Goal: Task Accomplishment & Management: Manage account settings

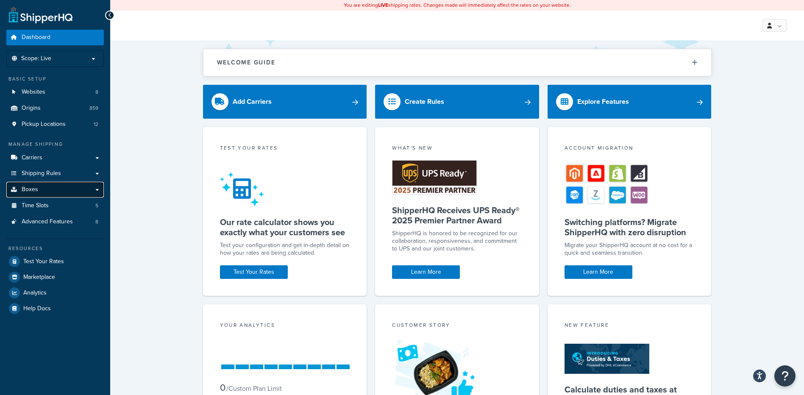
click at [32, 192] on span "Boxes" at bounding box center [30, 189] width 17 height 7
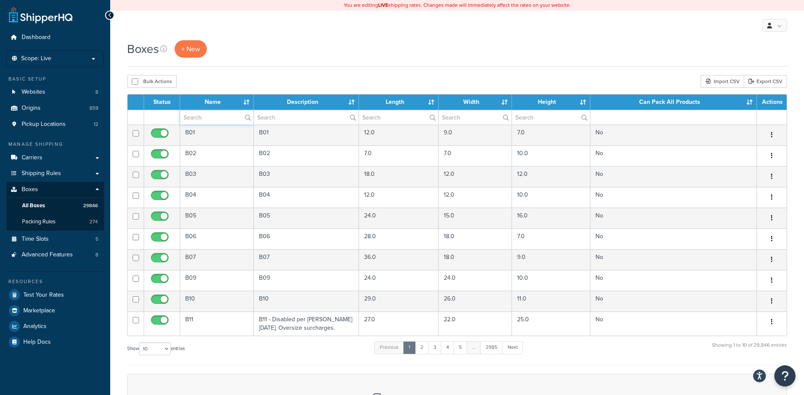
click at [220, 120] on input "text" at bounding box center [216, 117] width 73 height 14
paste input "21WCBW"
type input "21WCBW"
click at [270, 73] on div "Boxes + New Bulk Actions Duplicate Delete Import CSV Export CSV Contact Us Send…" at bounding box center [457, 290] width 694 height 501
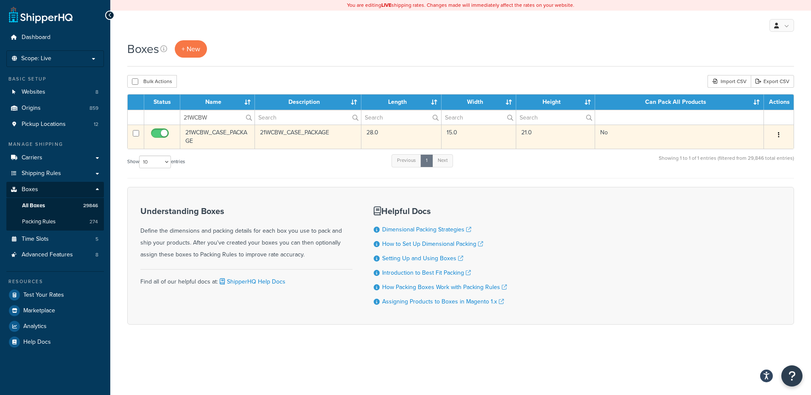
click at [775, 137] on button "button" at bounding box center [779, 135] width 12 height 14
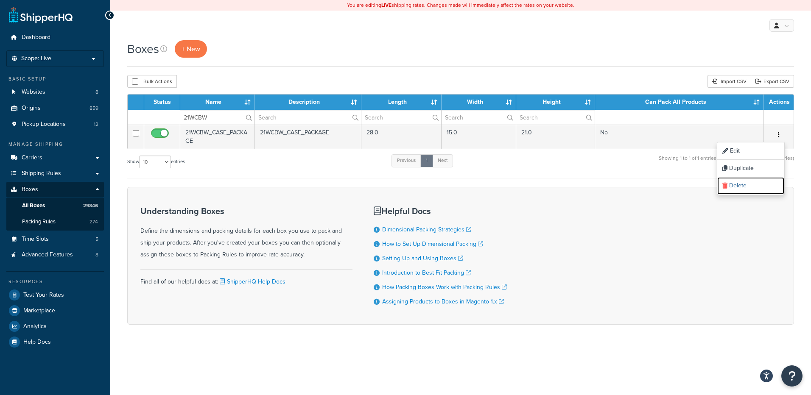
click at [752, 186] on link "Delete" at bounding box center [750, 185] width 67 height 17
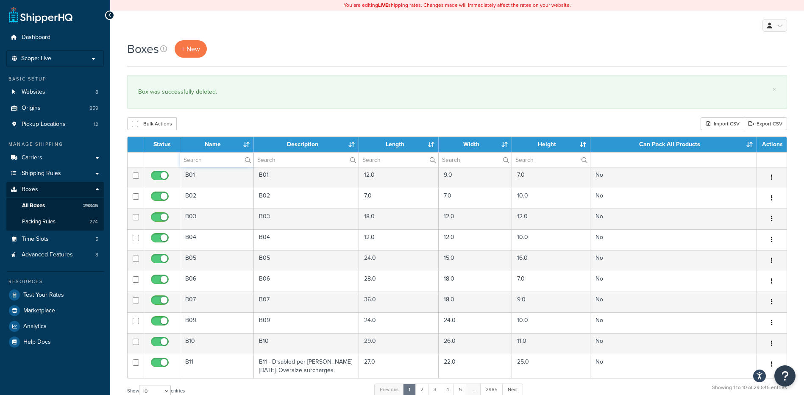
click at [204, 158] on input "text" at bounding box center [216, 160] width 73 height 14
paste input "21WMC2"
type input "21WMC2"
click at [259, 35] on div "My Profile Billing Global Settings Contact Us Logout" at bounding box center [457, 26] width 694 height 30
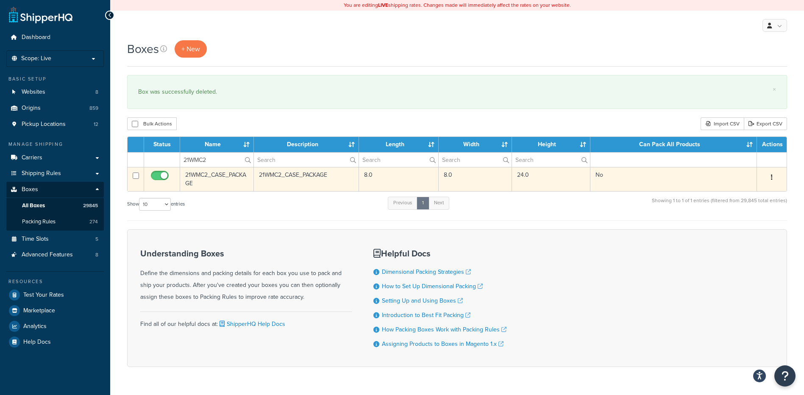
click at [771, 177] on icon "button" at bounding box center [772, 177] width 2 height 6
click at [723, 229] on link "Delete" at bounding box center [744, 228] width 67 height 17
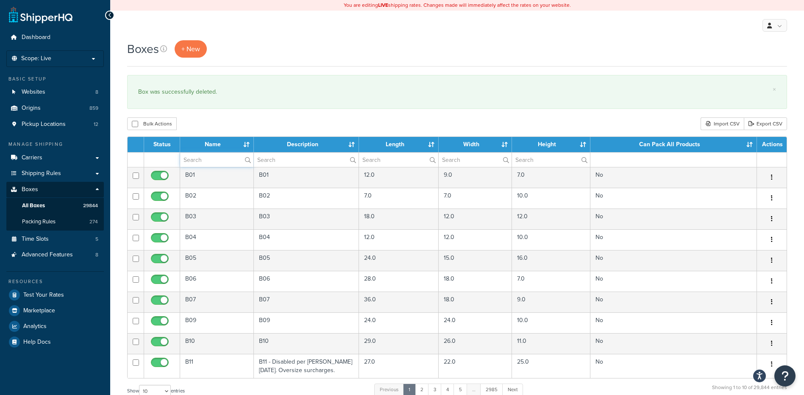
click at [214, 160] on input "text" at bounding box center [216, 160] width 73 height 14
paste input "21WP27"
type input "21WP27"
click at [251, 128] on div "Bulk Actions Duplicate [GEOGRAPHIC_DATA] Import CSV Export CSV" at bounding box center [457, 123] width 660 height 13
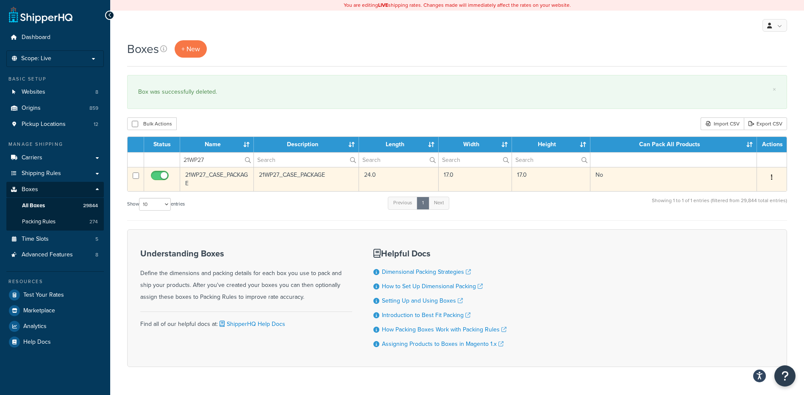
click at [770, 178] on button "button" at bounding box center [772, 178] width 12 height 14
click at [728, 236] on link "Delete" at bounding box center [744, 228] width 67 height 17
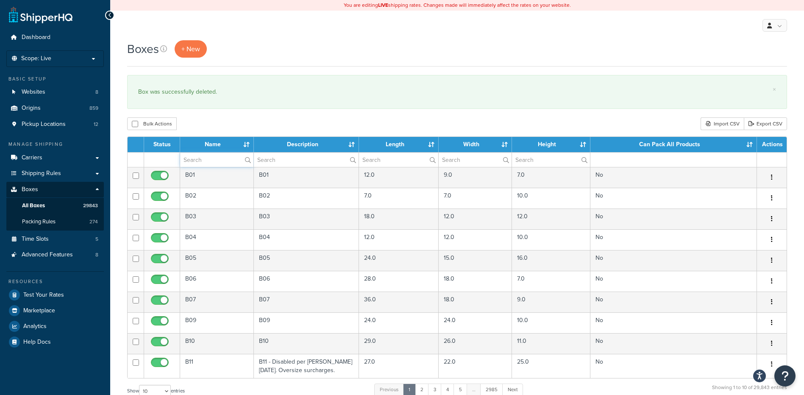
click at [202, 164] on input "text" at bounding box center [216, 160] width 73 height 14
paste input "22BDHS"
type input "22BDHS"
click at [212, 121] on div "Bulk Actions Duplicate [GEOGRAPHIC_DATA] Import CSV Export CSV" at bounding box center [457, 123] width 660 height 13
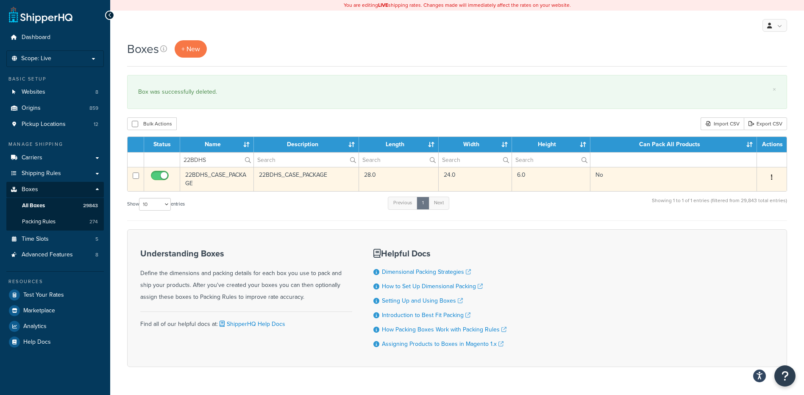
click at [770, 177] on button "button" at bounding box center [772, 178] width 12 height 14
click at [745, 221] on link "Delete" at bounding box center [744, 228] width 67 height 17
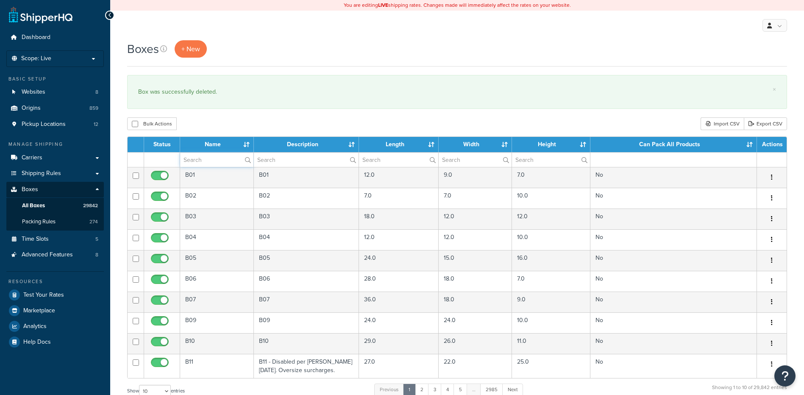
click at [204, 159] on input "text" at bounding box center [216, 160] width 73 height 14
paste input "23B960"
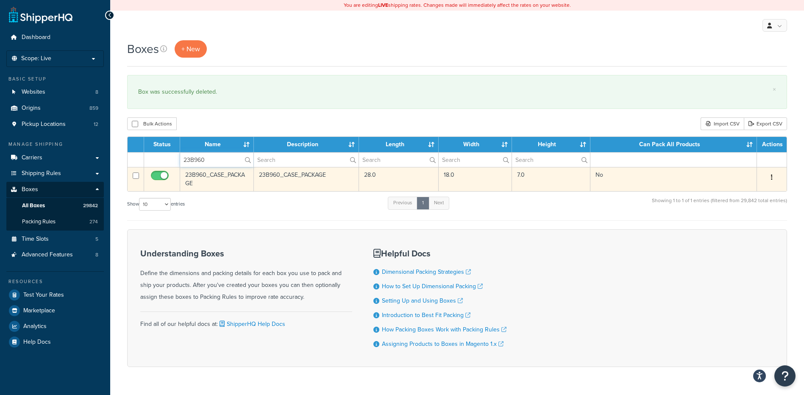
type input "23B960"
click at [774, 177] on button "button" at bounding box center [772, 178] width 12 height 14
click at [737, 226] on link "Delete" at bounding box center [744, 228] width 67 height 17
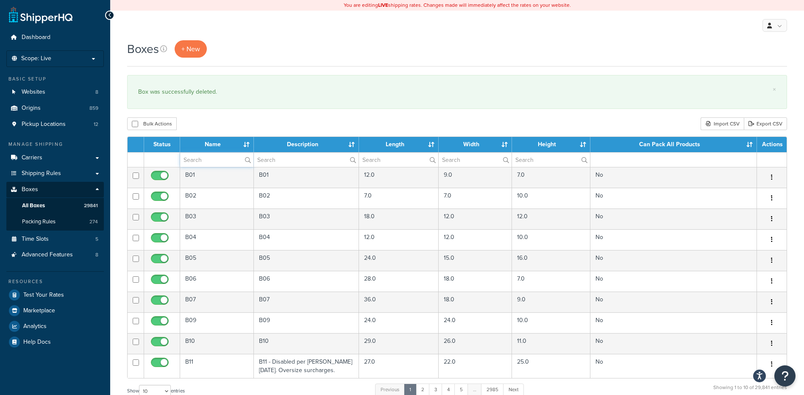
click at [192, 160] on input "text" at bounding box center [216, 160] width 73 height 14
paste input "23B960"
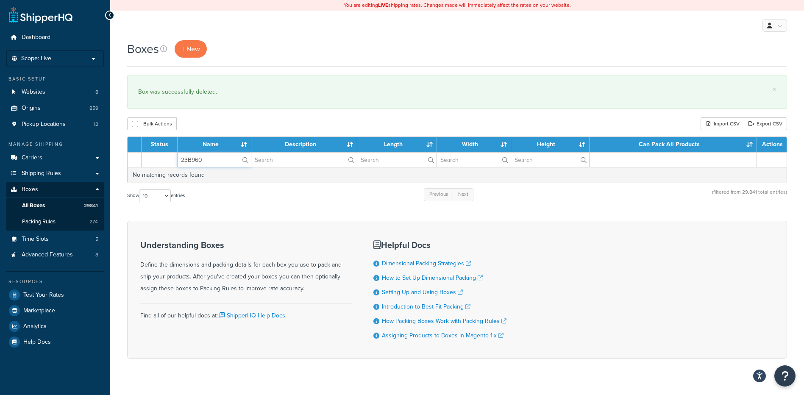
drag, startPoint x: 207, startPoint y: 166, endPoint x: 145, endPoint y: 156, distance: 62.3
click at [145, 156] on tr "23B960" at bounding box center [457, 159] width 659 height 15
paste input "4B22"
type input "24B220"
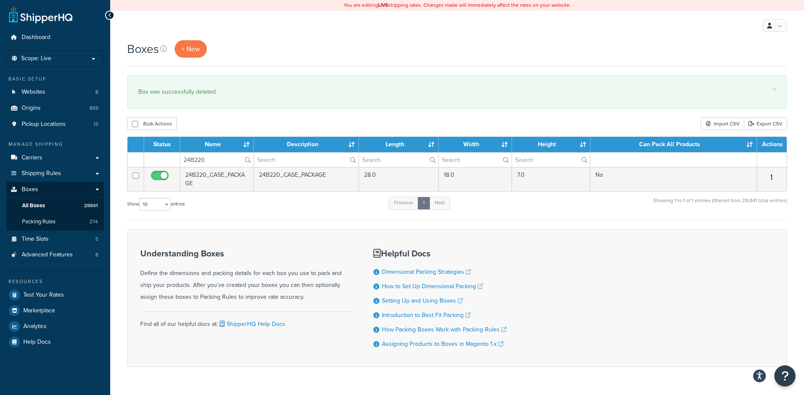
click at [235, 128] on div "Bulk Actions Duplicate [GEOGRAPHIC_DATA] Import CSV Export CSV" at bounding box center [457, 123] width 660 height 13
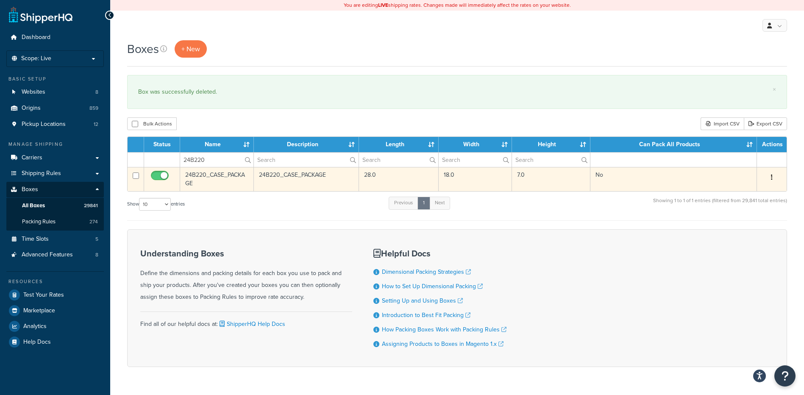
click at [768, 174] on button "button" at bounding box center [772, 178] width 12 height 14
click at [742, 225] on link "Delete" at bounding box center [744, 228] width 67 height 17
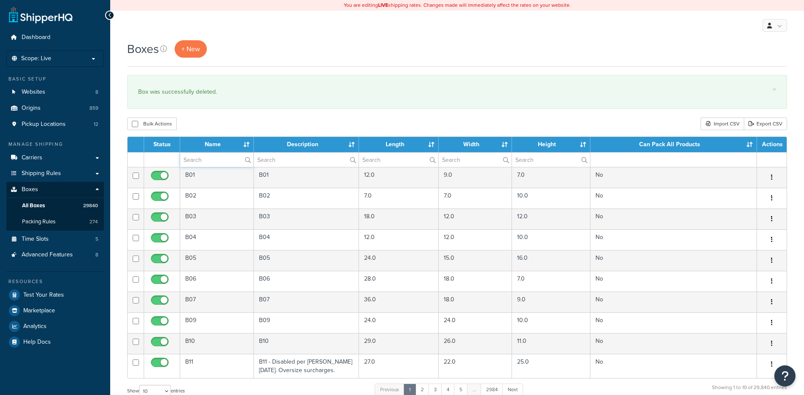
click at [201, 161] on input "text" at bounding box center [216, 160] width 73 height 14
paste input "24B284"
type input "24B284"
click at [234, 114] on div "Boxes + New × Box was successfully deleted. Bulk Actions Duplicate Delete Impor…" at bounding box center [457, 312] width 694 height 544
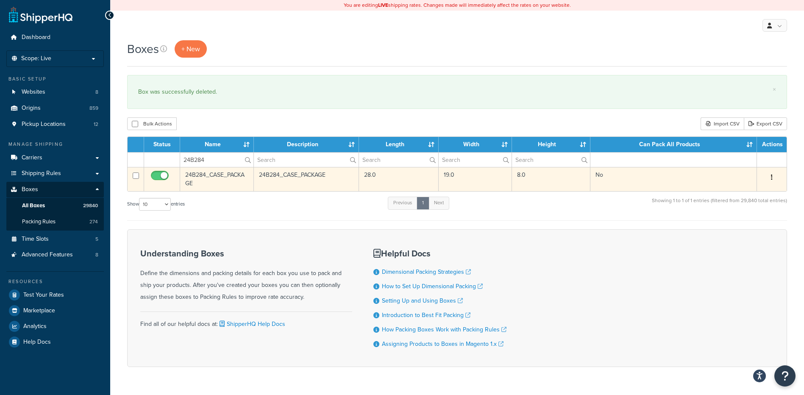
click at [773, 181] on button "button" at bounding box center [772, 178] width 12 height 14
click at [746, 227] on link "Delete" at bounding box center [744, 228] width 67 height 17
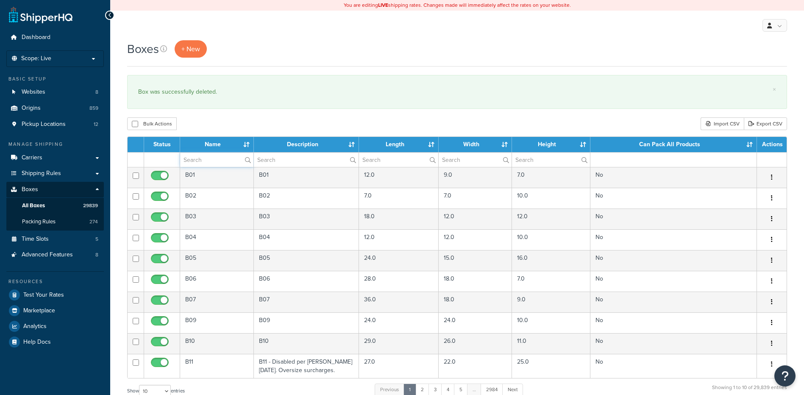
click at [199, 157] on input "text" at bounding box center [216, 160] width 73 height 14
paste input "25B9TD"
type input "25B9TD"
click at [223, 118] on div "Bulk Actions Duplicate Delete Import CSV Export CSV" at bounding box center [457, 123] width 660 height 13
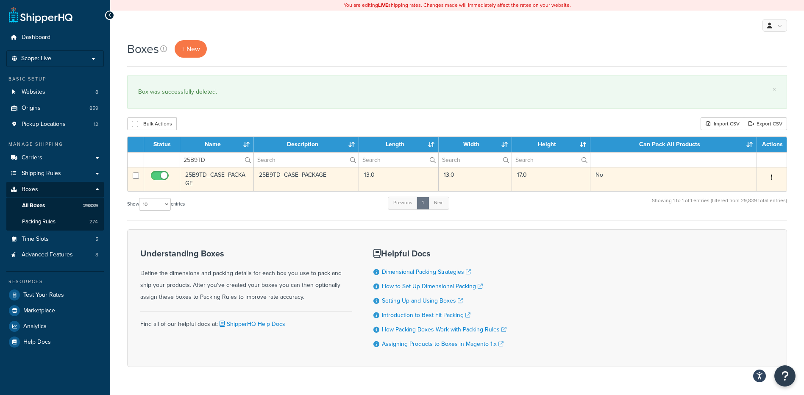
click at [773, 180] on button "button" at bounding box center [772, 178] width 12 height 14
click at [742, 228] on link "Delete" at bounding box center [744, 228] width 67 height 17
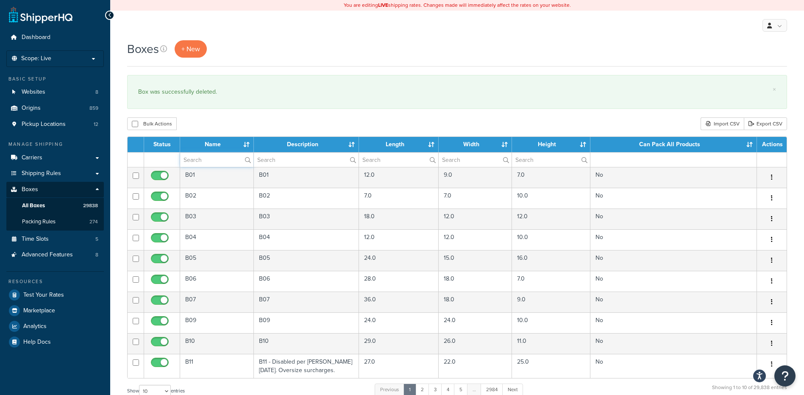
click at [219, 159] on input "text" at bounding box center [216, 160] width 73 height 14
paste input "30W2WF"
type input "30W2WF"
click at [241, 129] on div "Bulk Actions Duplicate Delete Import CSV Export CSV" at bounding box center [457, 123] width 660 height 13
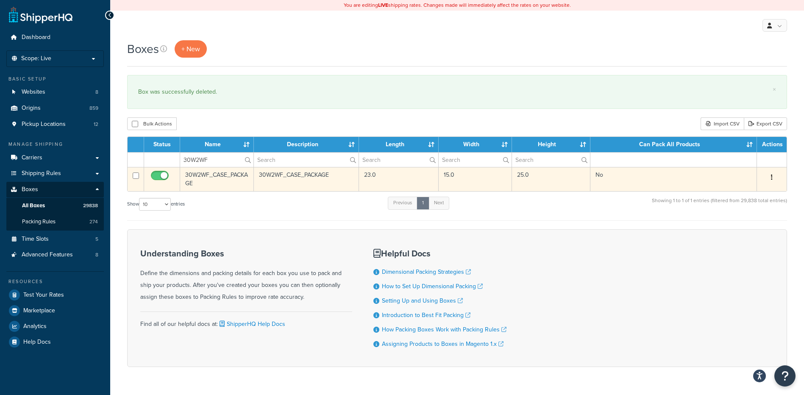
click at [770, 171] on button "button" at bounding box center [772, 178] width 12 height 14
click at [742, 223] on link "Delete" at bounding box center [744, 228] width 67 height 17
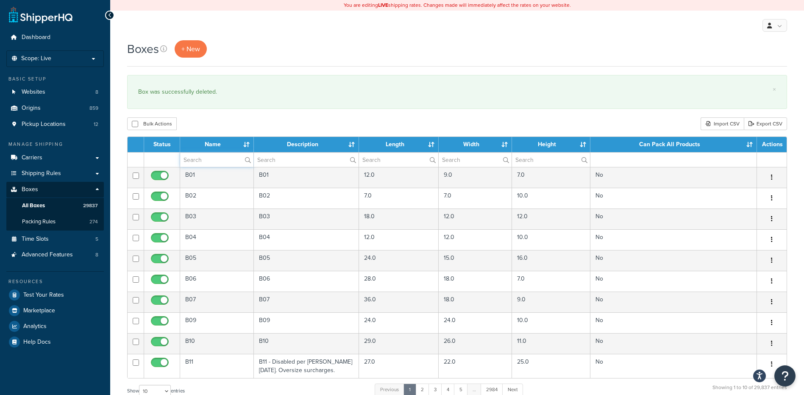
click at [200, 157] on input "text" at bounding box center [216, 160] width 73 height 14
paste input "30W4DP"
type input "30W4DP"
click at [219, 128] on div "Bulk Actions Duplicate Delete Import CSV Export CSV" at bounding box center [457, 123] width 660 height 13
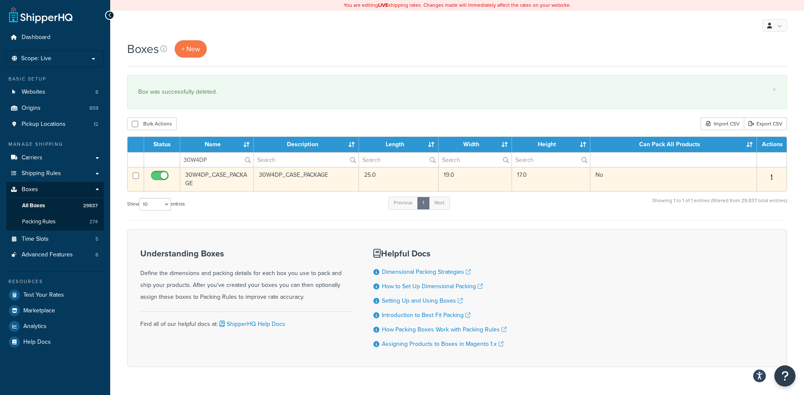
click at [770, 175] on button "button" at bounding box center [772, 178] width 12 height 14
click at [728, 227] on link "Delete" at bounding box center [744, 228] width 67 height 17
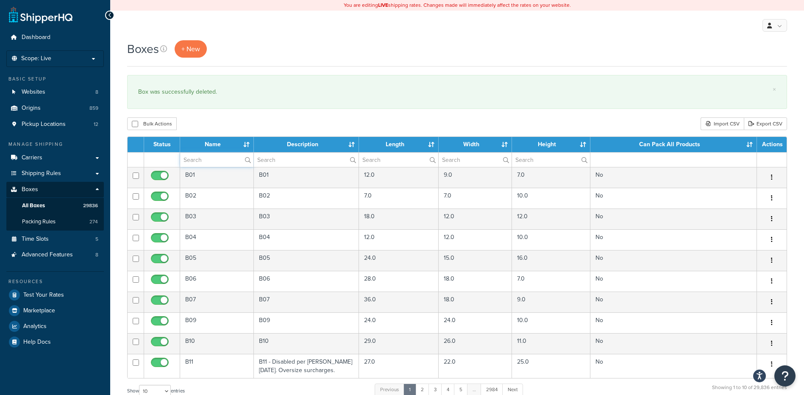
click at [213, 161] on input "text" at bounding box center [216, 160] width 73 height 14
paste input "30W4WF"
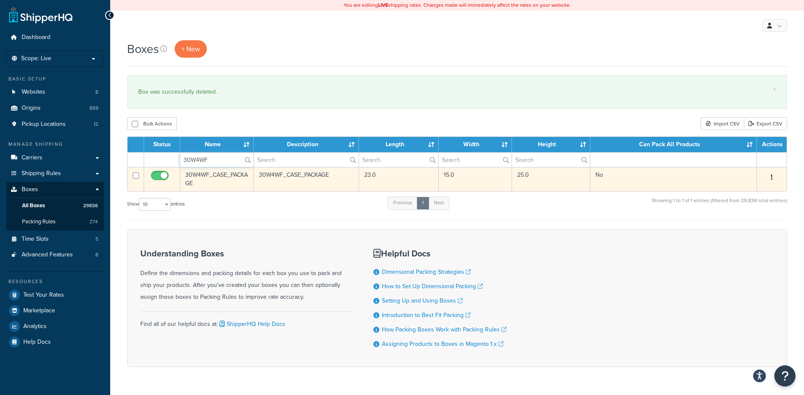
type input "30W4WF"
click at [776, 178] on button "button" at bounding box center [772, 178] width 12 height 14
click at [742, 228] on link "Delete" at bounding box center [744, 228] width 67 height 17
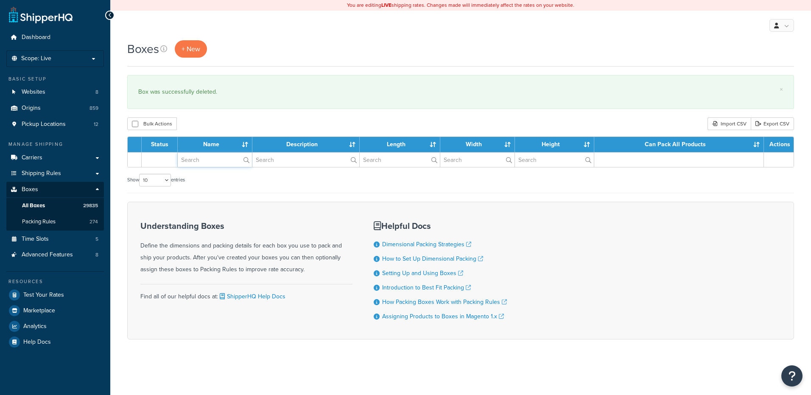
click at [192, 162] on input "text" at bounding box center [215, 160] width 74 height 14
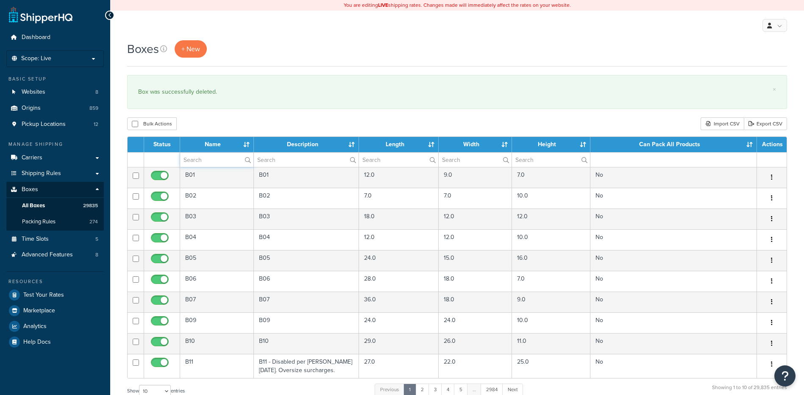
paste input "30WBDC"
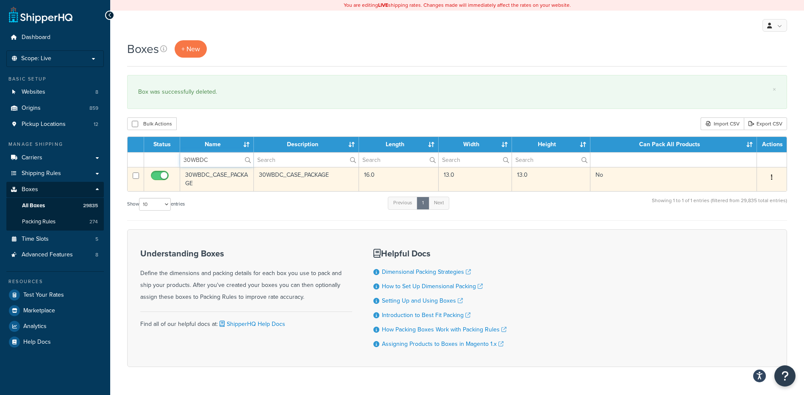
type input "30WBDC"
click at [772, 175] on icon "button" at bounding box center [772, 177] width 2 height 6
click at [743, 226] on link "Delete" at bounding box center [744, 228] width 67 height 17
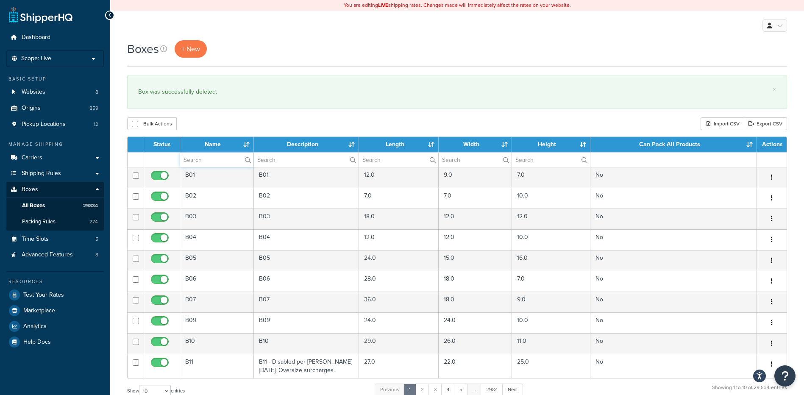
click at [215, 159] on input "text" at bounding box center [216, 160] width 73 height 14
paste input "30WBG2"
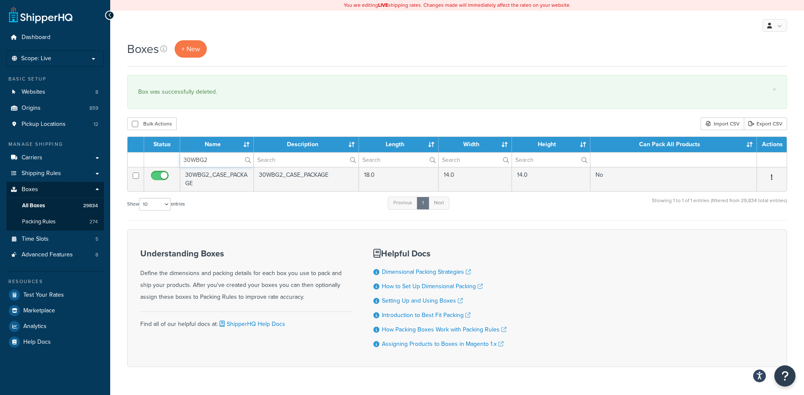
type input "30WBG2"
click at [776, 178] on button "button" at bounding box center [772, 178] width 12 height 14
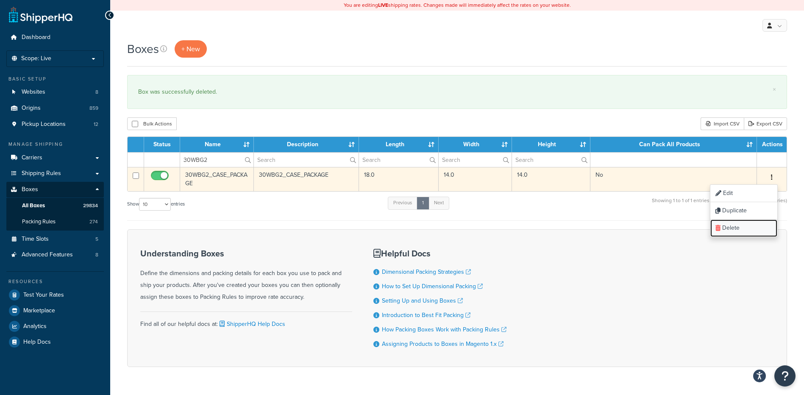
click at [743, 233] on link "Delete" at bounding box center [744, 228] width 67 height 17
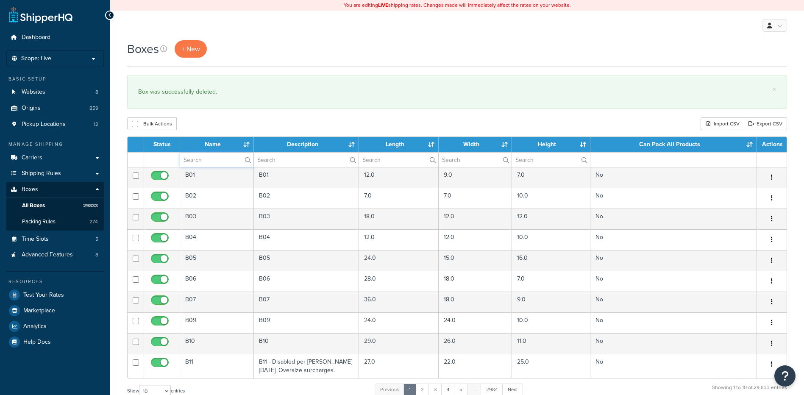
click at [207, 157] on input "text" at bounding box center [216, 160] width 73 height 14
paste input "30WBLG"
type input "30WBLG"
click at [224, 119] on div "Bulk Actions Duplicate [GEOGRAPHIC_DATA] Import CSV Export CSV" at bounding box center [457, 123] width 660 height 13
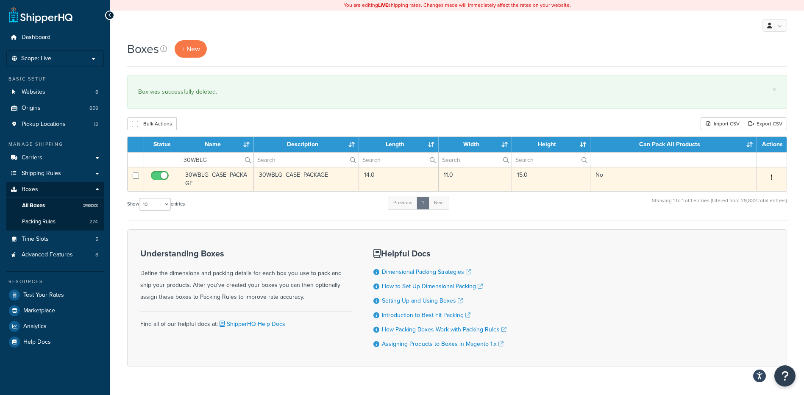
click at [776, 177] on button "button" at bounding box center [772, 178] width 12 height 14
click at [745, 226] on link "Delete" at bounding box center [744, 228] width 67 height 17
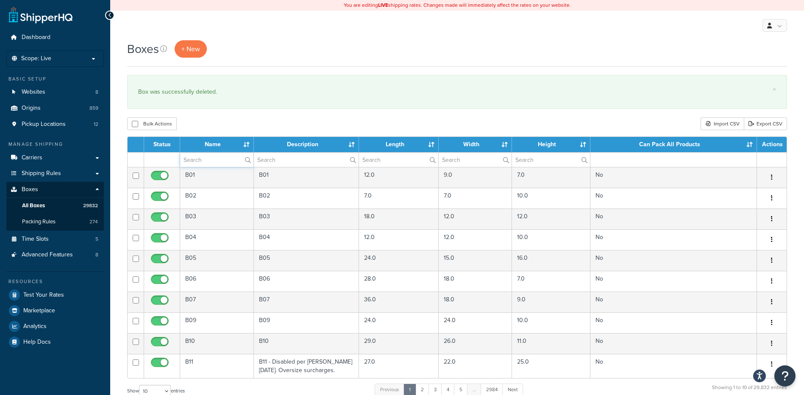
click at [222, 162] on input "text" at bounding box center [216, 160] width 73 height 14
paste input "30WF09"
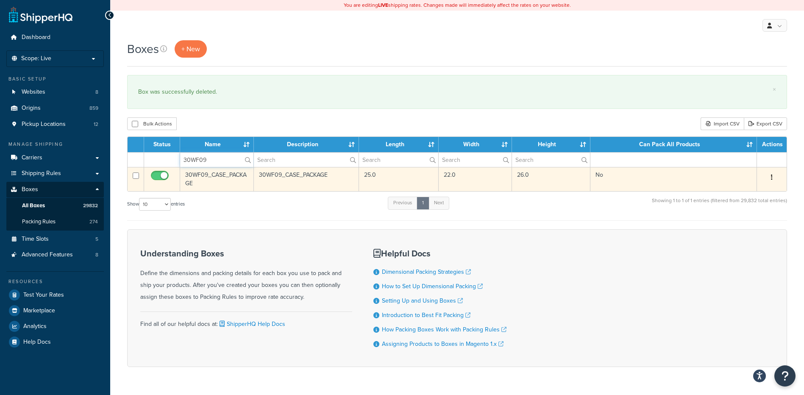
type input "30WF09"
click at [767, 173] on button "button" at bounding box center [772, 178] width 12 height 14
click at [748, 225] on link "Delete" at bounding box center [744, 228] width 67 height 17
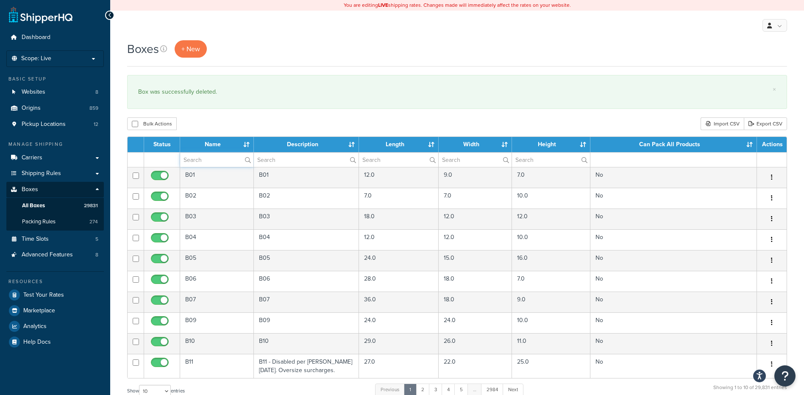
click at [200, 156] on input "text" at bounding box center [216, 160] width 73 height 14
paste input "30WFMR"
type input "30WFMR"
click at [219, 114] on div "Boxes + New × Box was successfully deleted. Bulk Actions Duplicate [GEOGRAPHIC_…" at bounding box center [457, 312] width 694 height 544
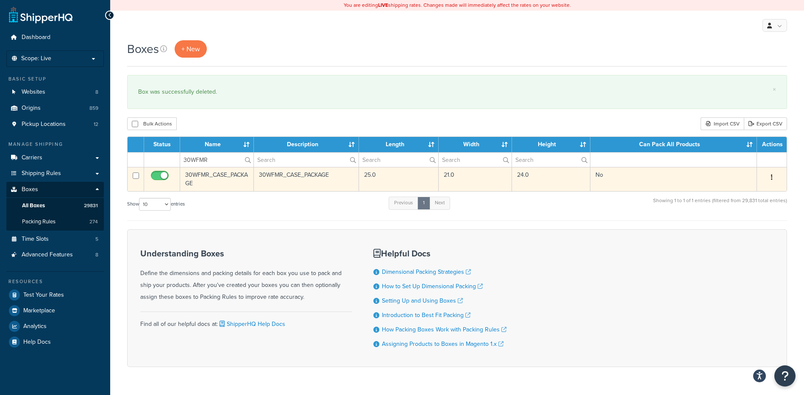
click at [774, 179] on button "button" at bounding box center [772, 178] width 12 height 14
click at [729, 229] on link "Delete" at bounding box center [744, 228] width 67 height 17
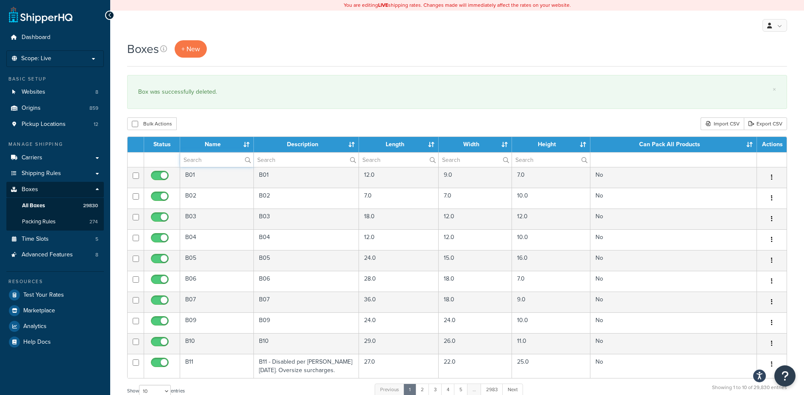
click at [210, 161] on input "text" at bounding box center [216, 160] width 73 height 14
paste input "30WFPW"
type input "30WFPW"
click at [231, 122] on div "Bulk Actions Duplicate Delete Import CSV Export CSV" at bounding box center [457, 123] width 660 height 13
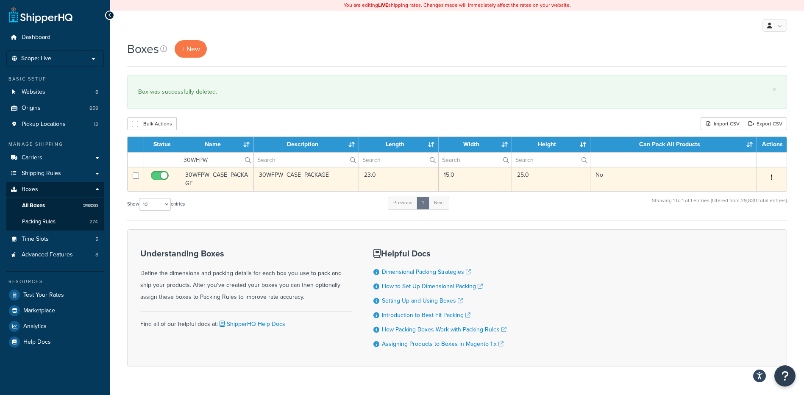
click at [770, 177] on button "button" at bounding box center [772, 178] width 12 height 14
click at [739, 226] on link "Delete" at bounding box center [744, 228] width 67 height 17
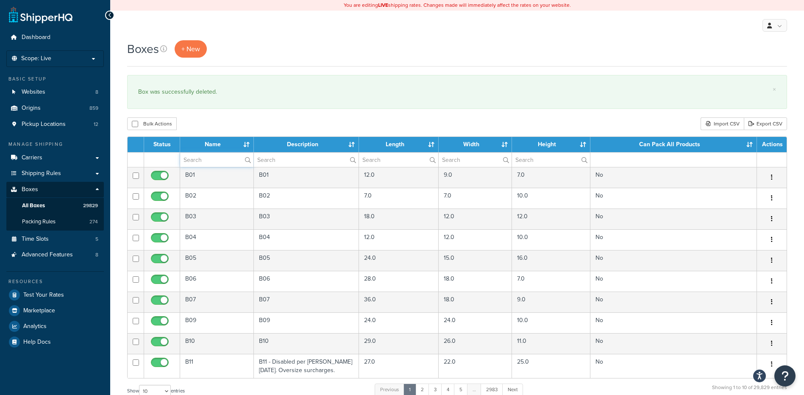
click at [198, 159] on input "text" at bounding box center [216, 160] width 73 height 14
paste input "30WHR2"
type input "30WHR2"
click at [217, 116] on div "Boxes + New × Box was successfully deleted. Bulk Actions Duplicate [GEOGRAPHIC_…" at bounding box center [457, 312] width 694 height 544
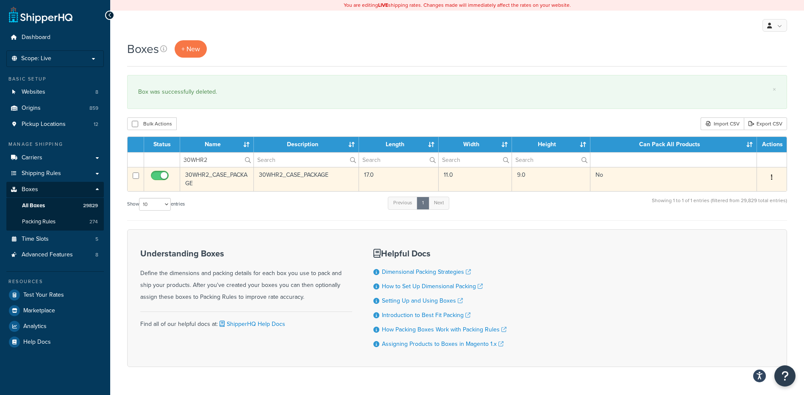
click at [776, 177] on button "button" at bounding box center [772, 178] width 12 height 14
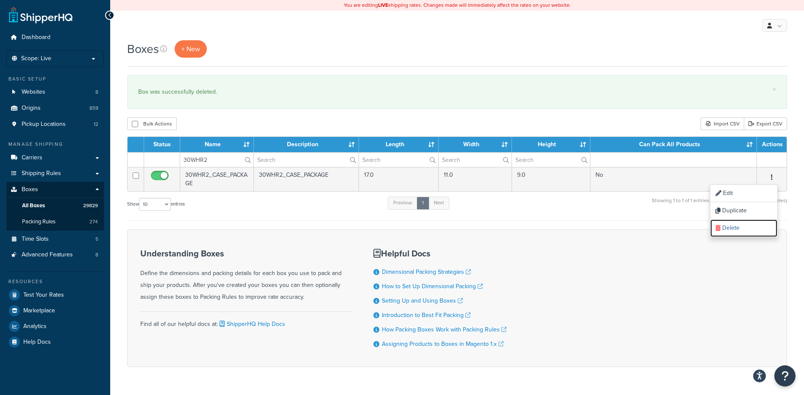
click at [745, 233] on link "Delete" at bounding box center [744, 228] width 67 height 17
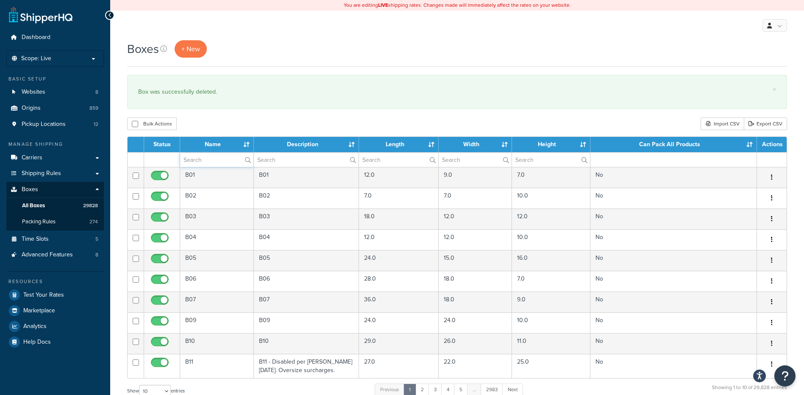
click at [209, 159] on input "text" at bounding box center [216, 160] width 73 height 14
paste input "30WLN2"
type input "30WLN2"
click at [246, 114] on div "Boxes + New × Box was successfully deleted. Bulk Actions Duplicate Delete Impor…" at bounding box center [457, 312] width 694 height 544
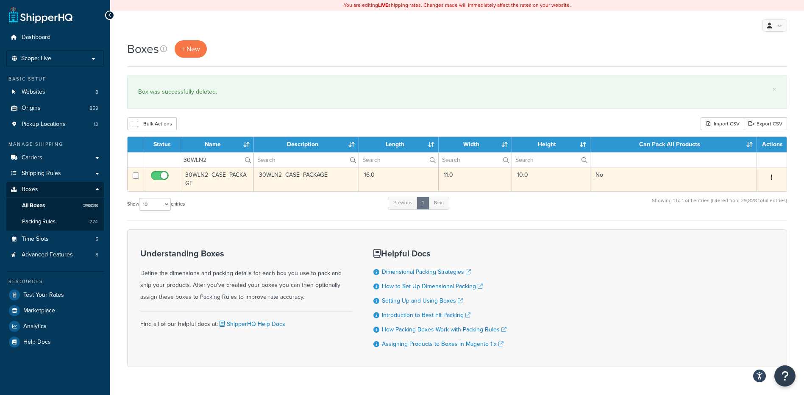
click at [773, 177] on button "button" at bounding box center [772, 178] width 12 height 14
click at [767, 231] on link "Delete" at bounding box center [744, 228] width 67 height 17
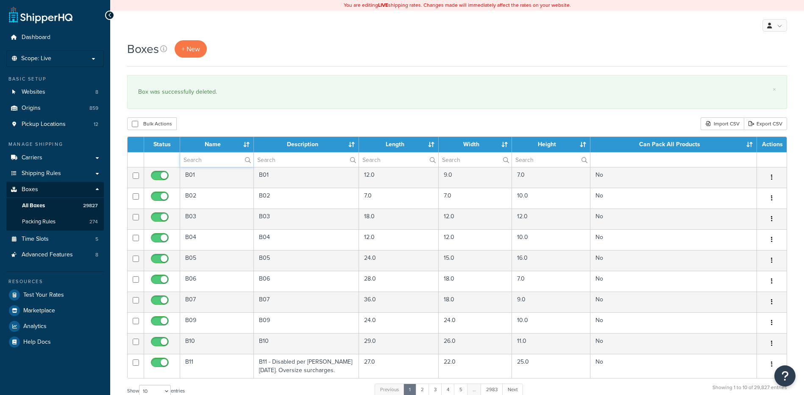
click at [205, 162] on input "text" at bounding box center [216, 160] width 73 height 14
paste input "30WLNC"
type input "30WLNC"
click at [221, 127] on div "Bulk Actions Duplicate [GEOGRAPHIC_DATA] Import CSV Export CSV" at bounding box center [457, 123] width 660 height 13
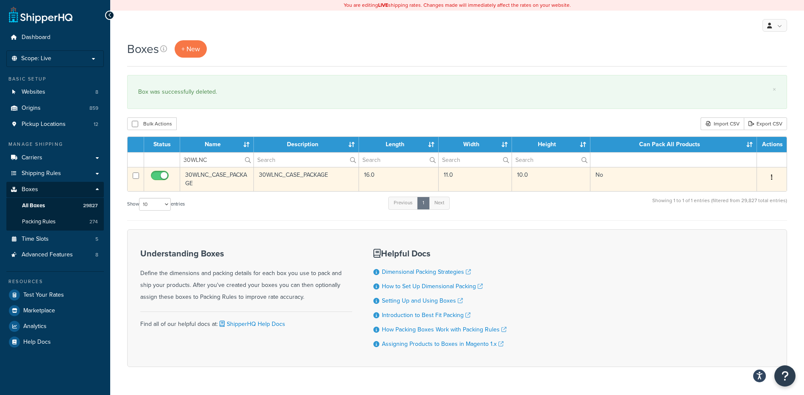
click at [774, 179] on button "button" at bounding box center [772, 178] width 12 height 14
click at [755, 226] on link "Delete" at bounding box center [744, 228] width 67 height 17
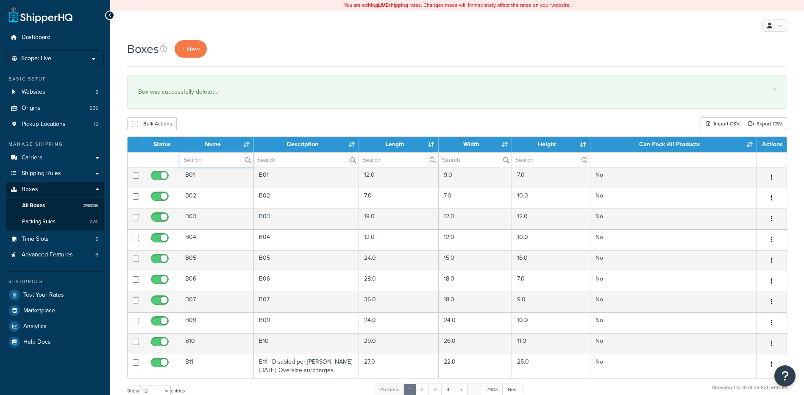
click at [209, 163] on input "text" at bounding box center [216, 160] width 73 height 14
paste input "37B5CP"
type input "37B5CP"
click at [240, 121] on div "Bulk Actions Duplicate [GEOGRAPHIC_DATA] Import CSV Export CSV" at bounding box center [457, 123] width 660 height 13
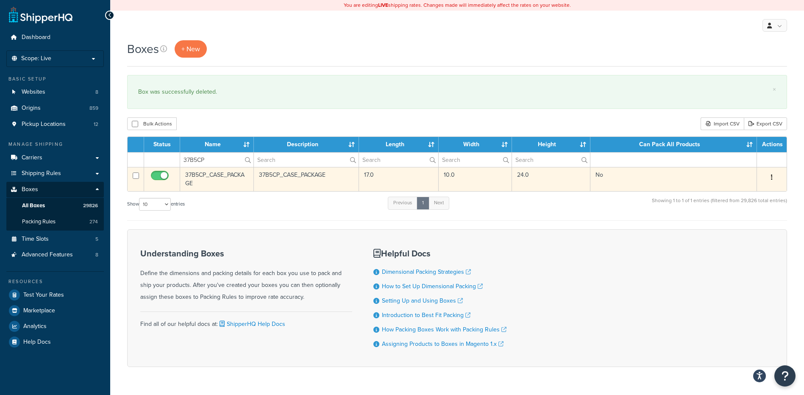
click at [773, 180] on icon "button" at bounding box center [772, 177] width 2 height 6
click at [761, 223] on link "Delete" at bounding box center [744, 228] width 67 height 17
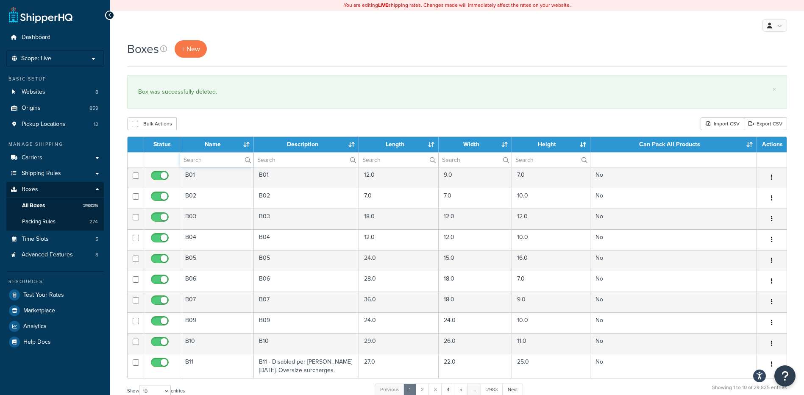
click at [221, 162] on input "text" at bounding box center [216, 160] width 73 height 14
paste input "56B5NR"
type input "56B5NR"
click at [242, 123] on div "Bulk Actions Duplicate Delete Import CSV Export CSV" at bounding box center [457, 123] width 660 height 13
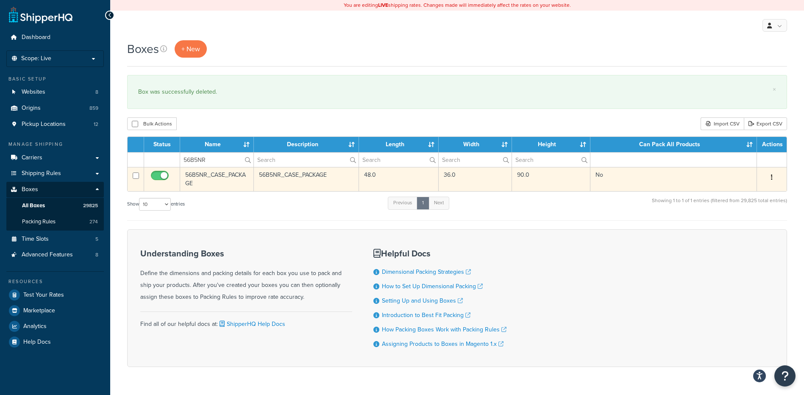
click at [770, 180] on button "button" at bounding box center [772, 178] width 12 height 14
click at [746, 225] on link "Delete" at bounding box center [744, 228] width 67 height 17
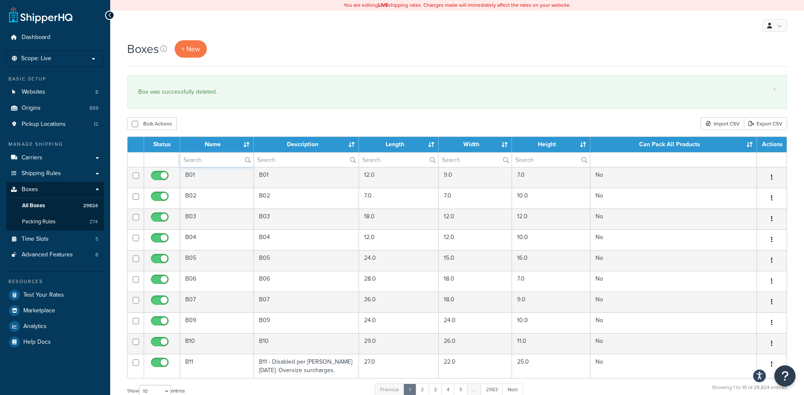
click at [209, 154] on input "text" at bounding box center [216, 160] width 73 height 14
paste input "56BLP7"
type input "56BLP7"
click at [220, 123] on div "Bulk Actions Duplicate [GEOGRAPHIC_DATA] Import CSV Export CSV" at bounding box center [457, 123] width 660 height 13
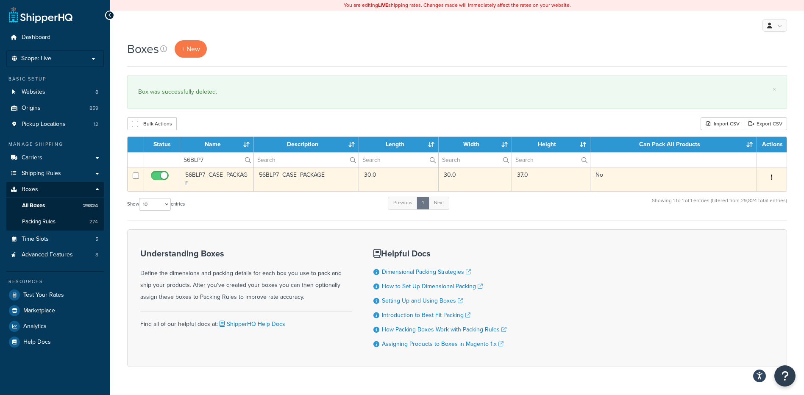
click at [772, 179] on icon "button" at bounding box center [772, 177] width 2 height 6
click at [740, 225] on link "Delete" at bounding box center [744, 228] width 67 height 17
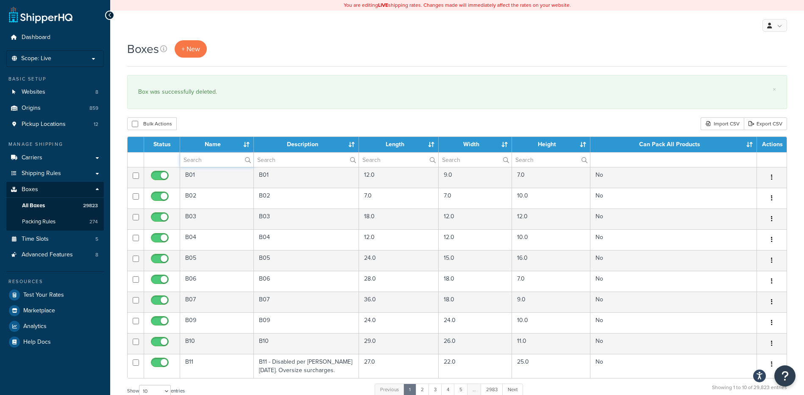
click at [207, 161] on input "text" at bounding box center [216, 160] width 73 height 14
paste input "56BSC3"
type input "56BSC3"
click at [293, 123] on div "Bulk Actions Duplicate [GEOGRAPHIC_DATA] Import CSV Export CSV" at bounding box center [457, 123] width 660 height 13
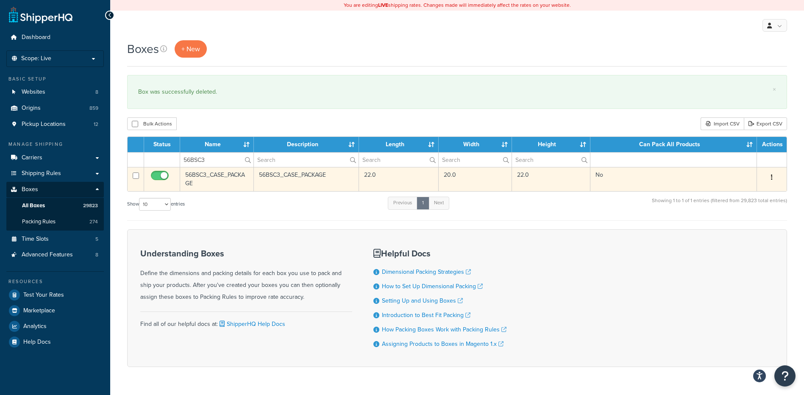
click at [775, 175] on button "button" at bounding box center [772, 178] width 12 height 14
click at [735, 226] on link "Delete" at bounding box center [744, 228] width 67 height 17
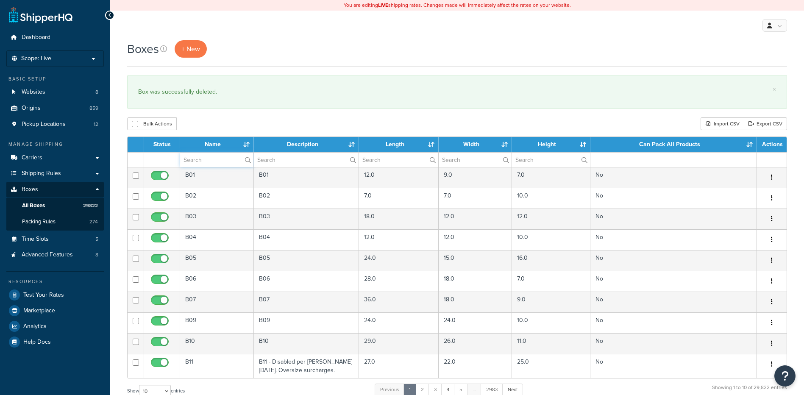
click at [216, 161] on input "text" at bounding box center [216, 160] width 73 height 14
paste input "56W6TN"
type input "56W6TN"
click at [329, 117] on div "Boxes + New × Box was successfully deleted. Bulk Actions Duplicate Delete Impor…" at bounding box center [457, 312] width 694 height 544
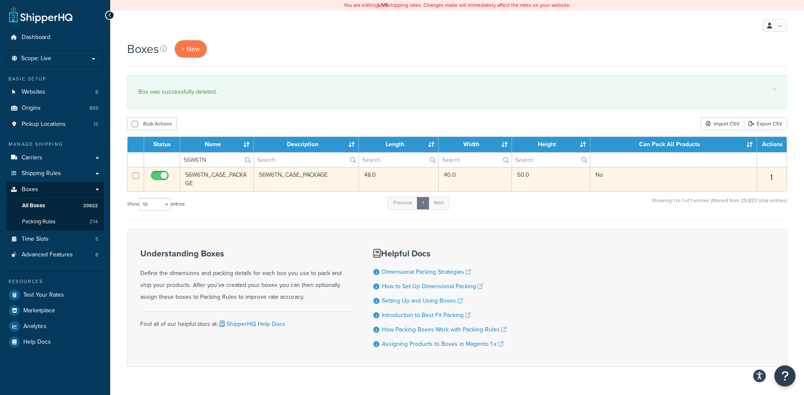
click at [773, 179] on icon "button" at bounding box center [772, 177] width 2 height 6
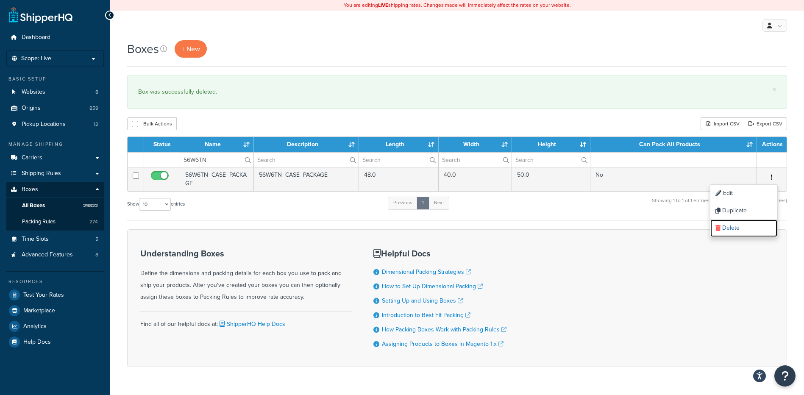
click at [748, 226] on link "Delete" at bounding box center [744, 228] width 67 height 17
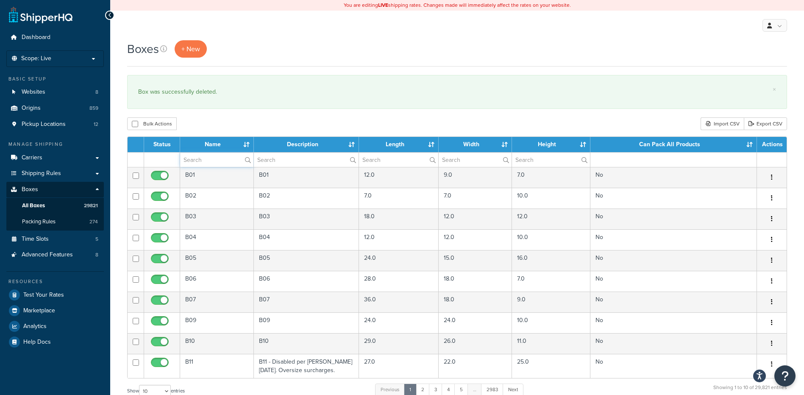
click at [209, 159] on input "text" at bounding box center [216, 160] width 73 height 14
paste input "56W6TW"
type input "56W6TW"
click at [240, 121] on div "Bulk Actions Duplicate [GEOGRAPHIC_DATA] Import CSV Export CSV" at bounding box center [457, 123] width 660 height 13
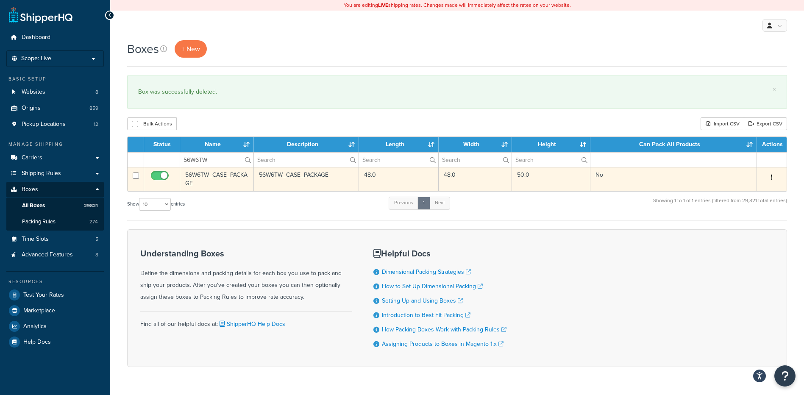
click at [770, 181] on button "button" at bounding box center [772, 178] width 12 height 14
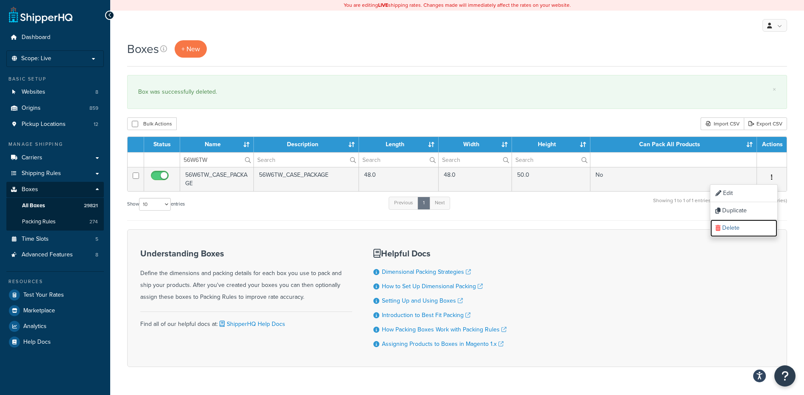
click at [730, 225] on link "Delete" at bounding box center [744, 228] width 67 height 17
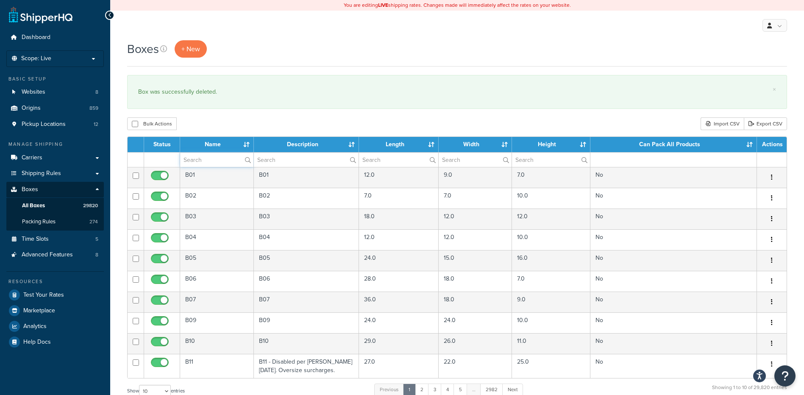
click at [219, 160] on input "text" at bounding box center [216, 160] width 73 height 14
paste input "56WT5N"
type input "56WT5N"
click at [237, 123] on div "Bulk Actions Duplicate Delete Import CSV Export CSV" at bounding box center [457, 123] width 660 height 13
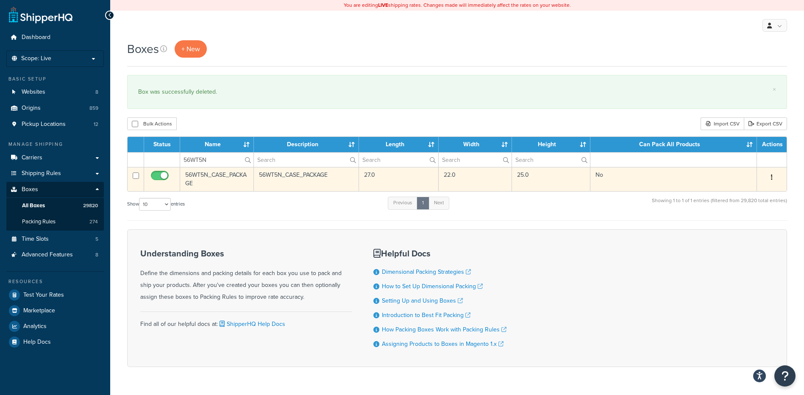
click at [769, 176] on button "button" at bounding box center [772, 178] width 12 height 14
click at [743, 225] on link "Delete" at bounding box center [744, 228] width 67 height 17
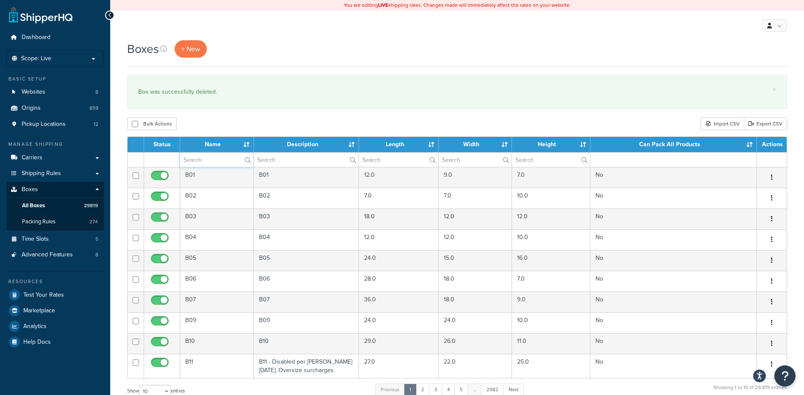
click at [200, 157] on input "text" at bounding box center [216, 160] width 73 height 14
paste input "57BFC5"
type input "57BFC5"
click at [230, 113] on div "Boxes + New × Box was successfully deleted. Bulk Actions Duplicate [GEOGRAPHIC_…" at bounding box center [457, 312] width 694 height 544
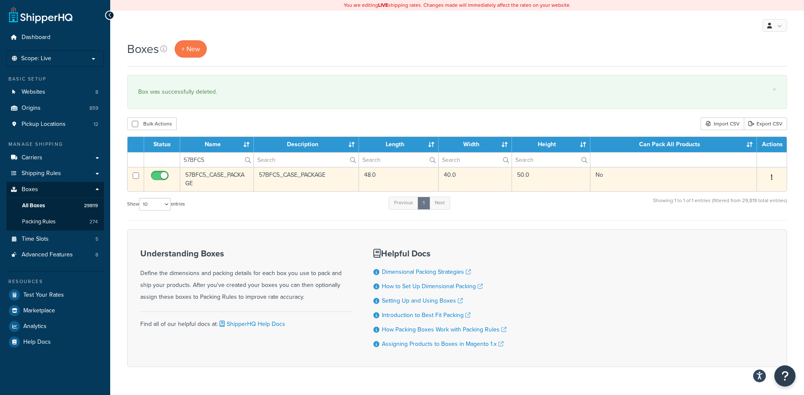
click at [768, 177] on button "button" at bounding box center [772, 178] width 12 height 14
click at [735, 226] on link "Delete" at bounding box center [744, 228] width 67 height 17
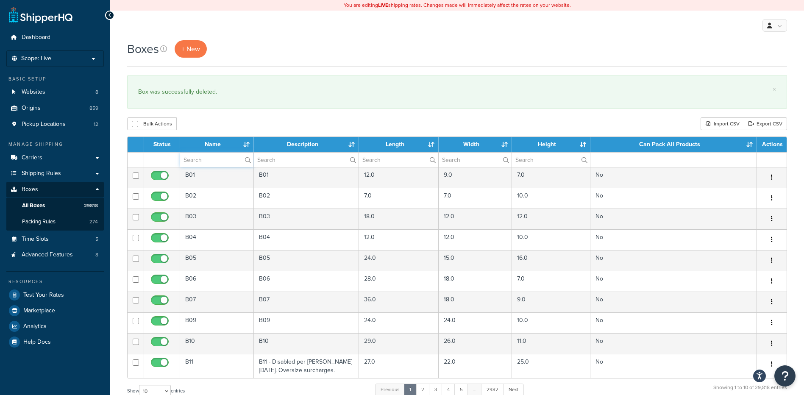
click at [212, 155] on input "text" at bounding box center [216, 160] width 73 height 14
paste input "57BFCI"
type input "57BFCI"
click at [229, 118] on div "Bulk Actions Duplicate [GEOGRAPHIC_DATA] Import CSV Export CSV" at bounding box center [457, 123] width 660 height 13
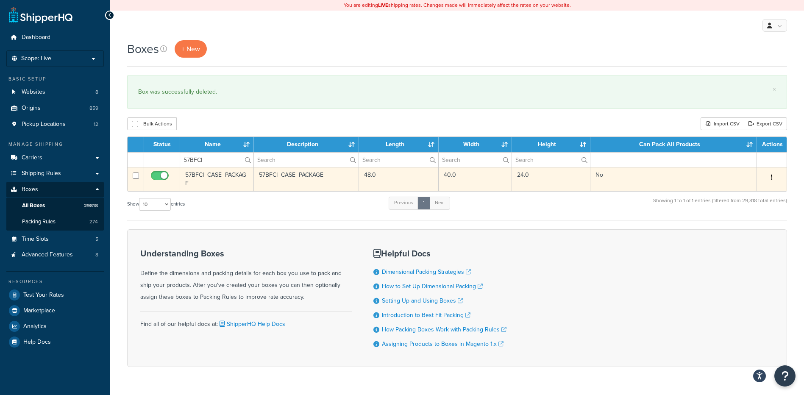
click at [772, 176] on icon "button" at bounding box center [772, 177] width 2 height 6
click at [751, 223] on link "Delete" at bounding box center [744, 228] width 67 height 17
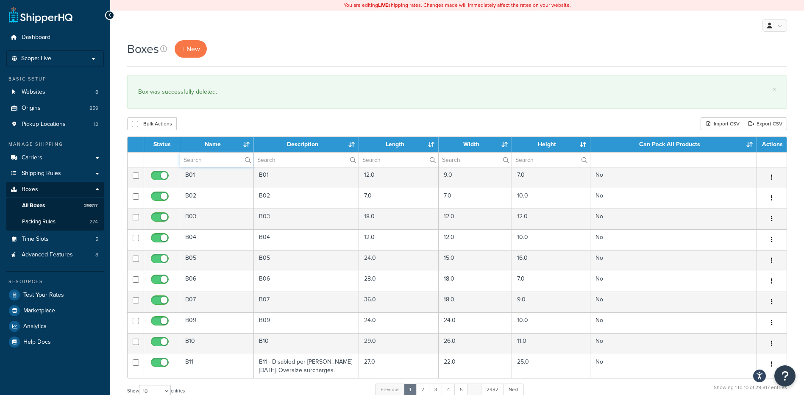
click at [196, 164] on input "text" at bounding box center [216, 160] width 73 height 14
paste input "57BFHM"
type input "57BFHM"
click at [244, 122] on div "Bulk Actions Duplicate [GEOGRAPHIC_DATA] Import CSV Export CSV" at bounding box center [457, 123] width 660 height 13
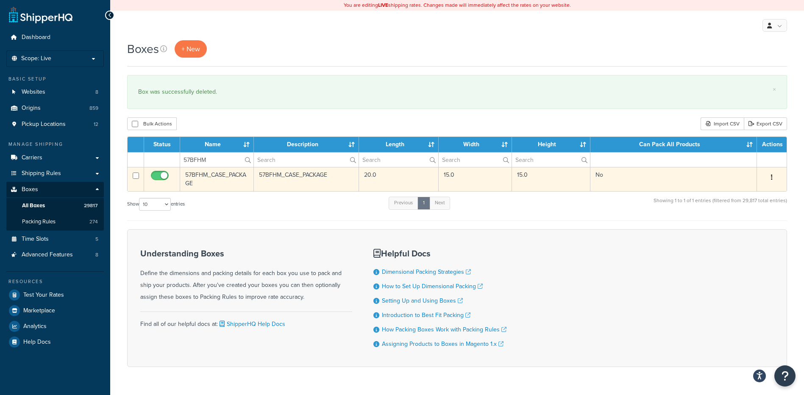
click at [769, 178] on button "button" at bounding box center [772, 178] width 12 height 14
click at [742, 230] on link "Delete" at bounding box center [744, 228] width 67 height 17
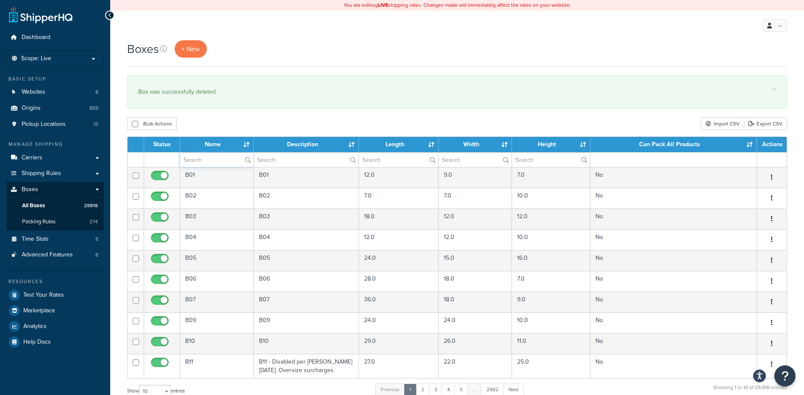
click at [203, 161] on input "text" at bounding box center [216, 160] width 73 height 14
paste input "57W4FN"
type input "57W4FN"
click at [218, 130] on div "Bulk Actions Duplicate [GEOGRAPHIC_DATA] Import CSV Export CSV" at bounding box center [457, 123] width 660 height 13
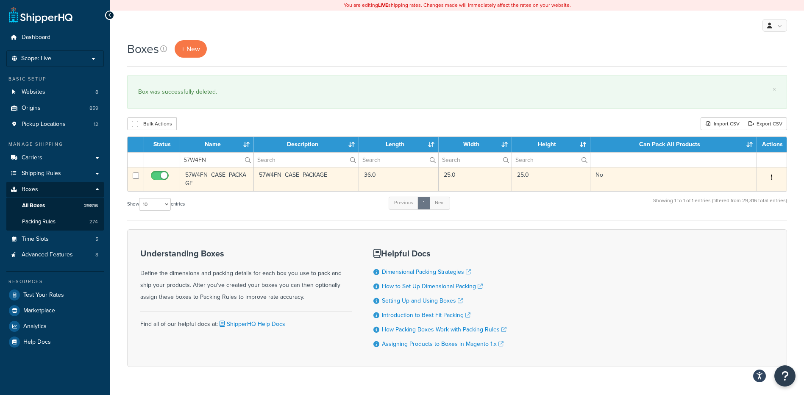
click at [774, 182] on button "button" at bounding box center [772, 178] width 12 height 14
click at [737, 230] on link "Delete" at bounding box center [744, 228] width 67 height 17
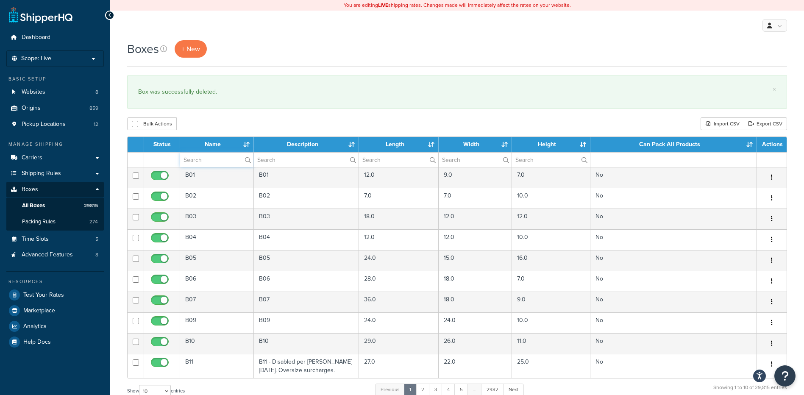
click at [213, 162] on input "text" at bounding box center [216, 160] width 73 height 14
paste input "57WB4P"
type input "57WB4P"
click at [232, 130] on div "Bulk Actions Duplicate [GEOGRAPHIC_DATA] Import CSV Export CSV" at bounding box center [457, 123] width 660 height 13
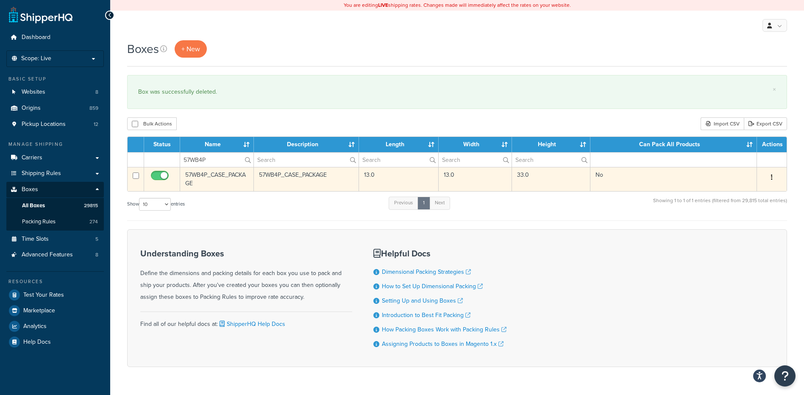
click at [772, 181] on button "button" at bounding box center [772, 178] width 12 height 14
click at [750, 230] on link "Delete" at bounding box center [744, 228] width 67 height 17
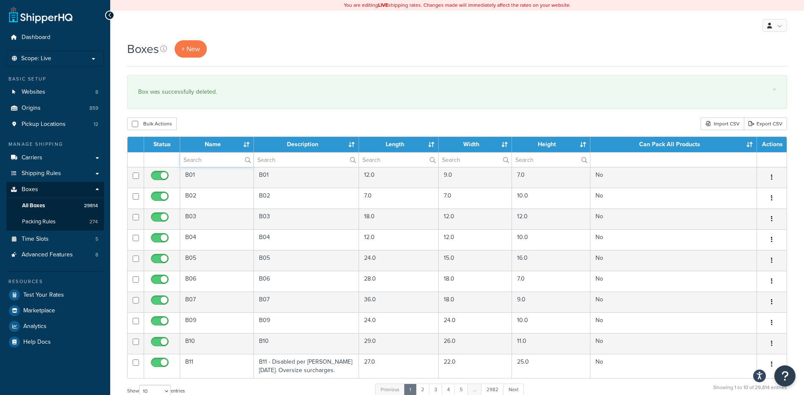
click at [237, 162] on input "text" at bounding box center [216, 160] width 73 height 14
paste input "57WD5W"
type input "57WD5W"
click at [270, 126] on div "Bulk Actions Duplicate [GEOGRAPHIC_DATA] Import CSV Export CSV" at bounding box center [457, 123] width 660 height 13
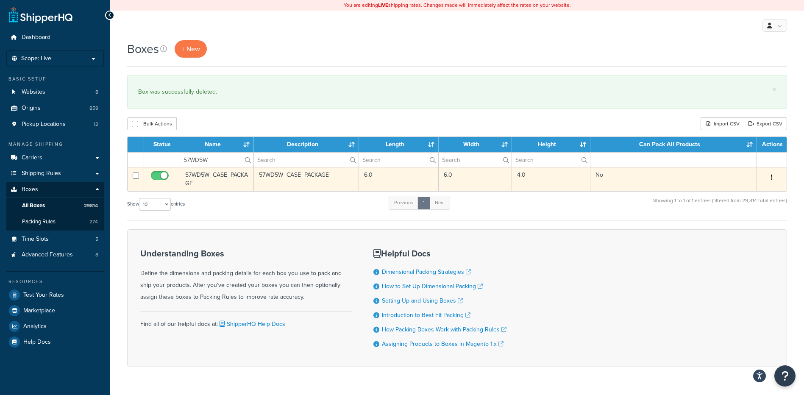
click at [770, 178] on button "button" at bounding box center [772, 178] width 12 height 14
click at [749, 232] on link "Delete" at bounding box center [744, 228] width 67 height 17
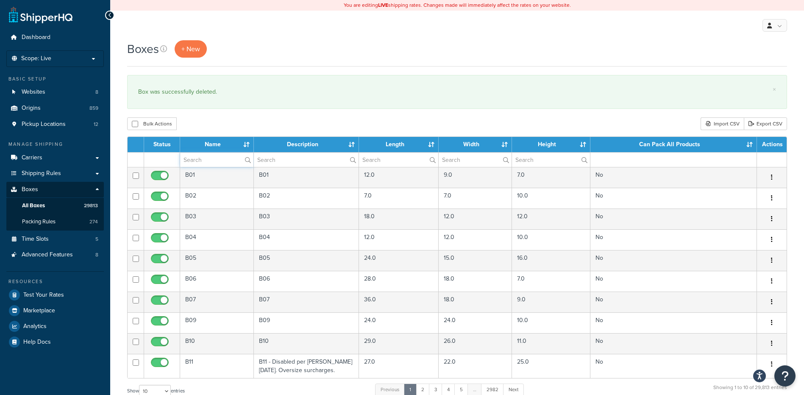
click at [201, 159] on input "text" at bounding box center [216, 160] width 73 height 14
paste input "57WF2L"
type input "57WF2L"
click at [206, 120] on div "Bulk Actions Duplicate Delete Import CSV Export CSV" at bounding box center [457, 123] width 660 height 13
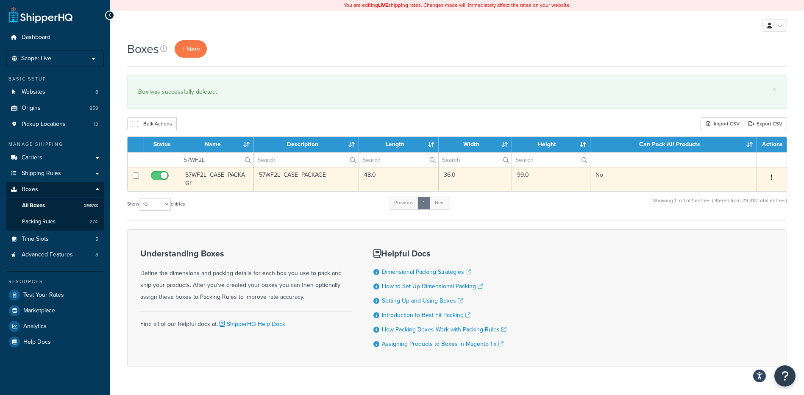
click at [769, 178] on button "button" at bounding box center [772, 178] width 12 height 14
click at [745, 229] on link "Delete" at bounding box center [744, 228] width 67 height 17
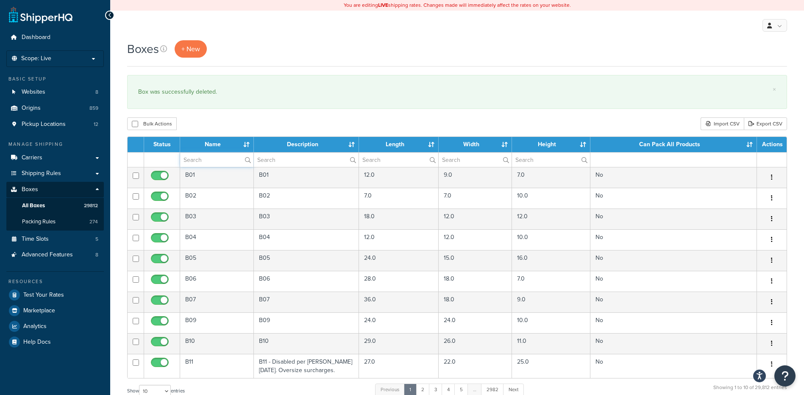
click at [210, 161] on input "text" at bounding box center [216, 160] width 73 height 14
paste input "57WFHM"
type input "57WFHM"
click at [265, 128] on div "Bulk Actions Duplicate [GEOGRAPHIC_DATA] Import CSV Export CSV" at bounding box center [457, 123] width 660 height 13
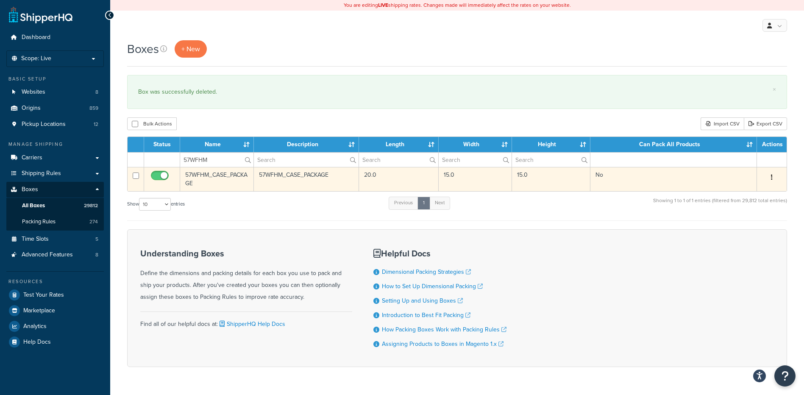
click at [774, 175] on button "button" at bounding box center [772, 178] width 12 height 14
click at [748, 226] on link "Delete" at bounding box center [744, 228] width 67 height 17
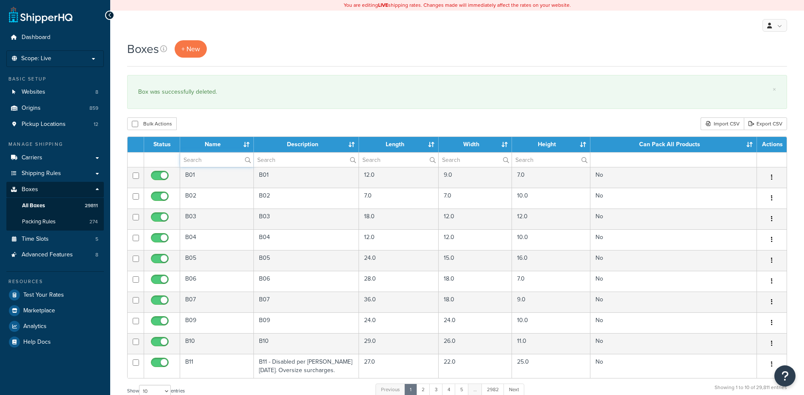
click at [201, 162] on input "text" at bounding box center [216, 160] width 73 height 14
paste input "57WPB4"
type input "57WPB4"
click at [237, 121] on div "Bulk Actions Duplicate [GEOGRAPHIC_DATA] Import CSV Export CSV" at bounding box center [457, 123] width 660 height 13
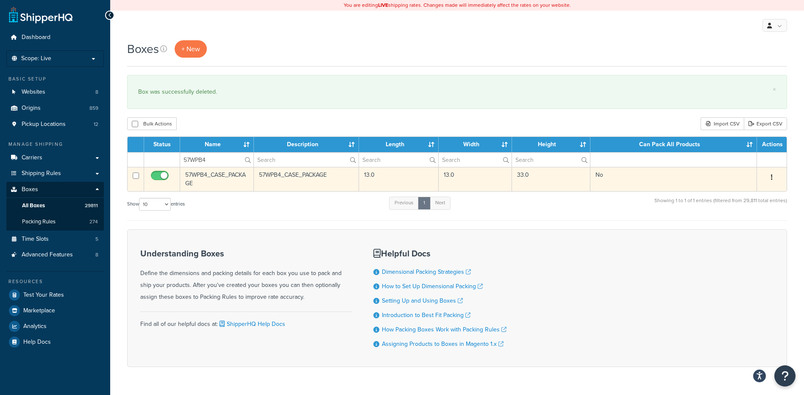
click at [772, 176] on icon "button" at bounding box center [772, 177] width 2 height 6
click at [745, 231] on link "Delete" at bounding box center [744, 228] width 67 height 17
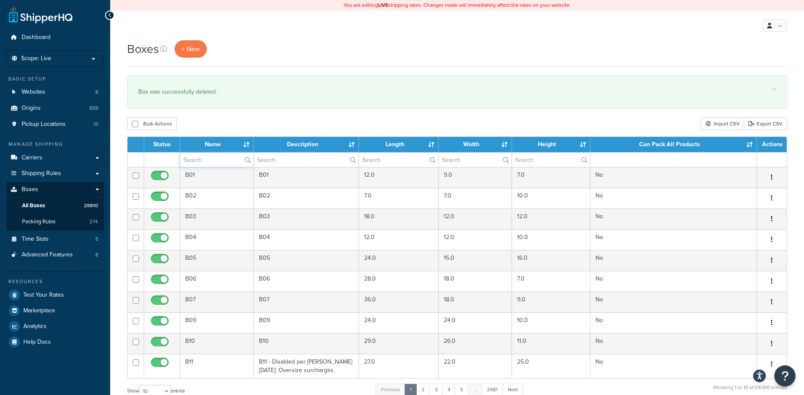
click at [221, 155] on input "text" at bounding box center [216, 160] width 73 height 14
paste input "57WPW4"
type input "57WPW4"
click at [226, 112] on div "Boxes + New × Box was successfully deleted. Bulk Actions Duplicate [GEOGRAPHIC_…" at bounding box center [457, 312] width 694 height 544
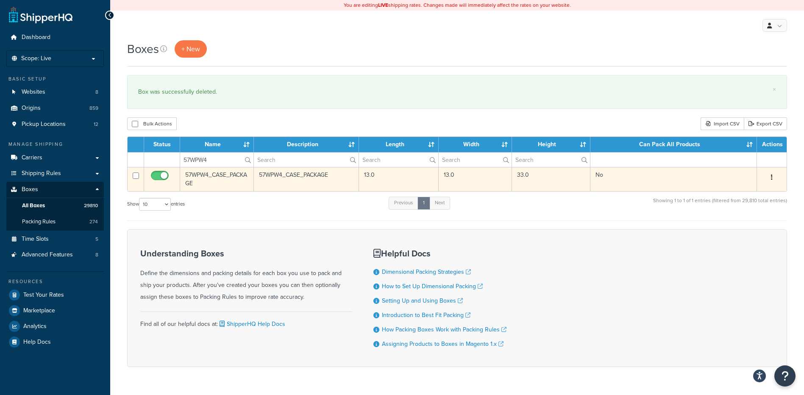
click at [773, 181] on button "button" at bounding box center [772, 178] width 12 height 14
click at [759, 233] on link "Delete" at bounding box center [744, 228] width 67 height 17
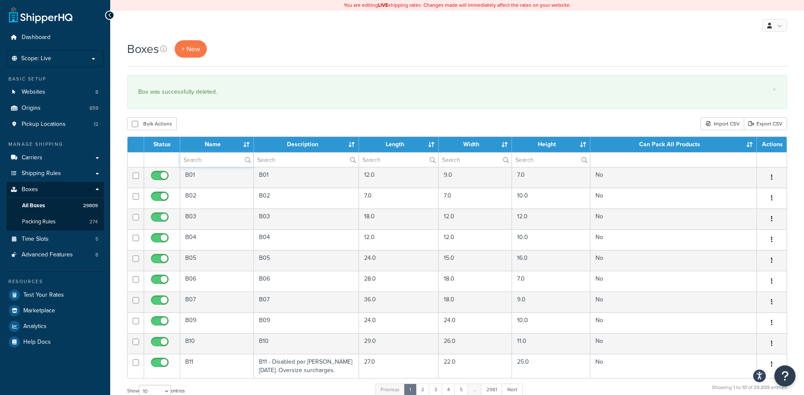
click at [186, 163] on input "text" at bounding box center [216, 160] width 73 height 14
paste input "57WRIL"
type input "57WRIL"
click at [218, 116] on div "Boxes + New × Box was successfully deleted. Bulk Actions Duplicate [GEOGRAPHIC_…" at bounding box center [457, 312] width 694 height 544
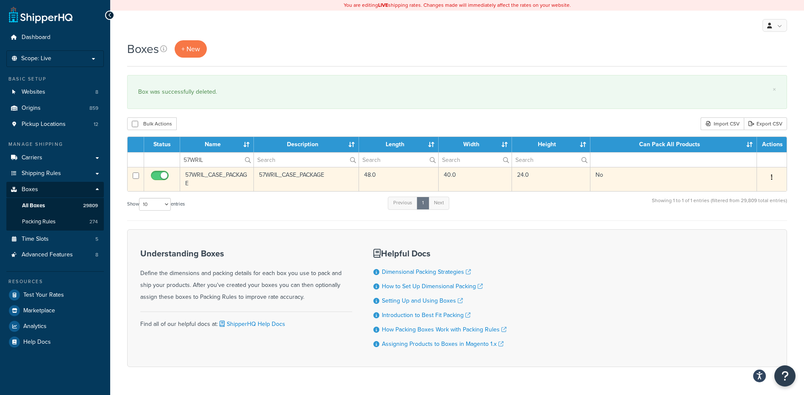
click at [773, 174] on icon "button" at bounding box center [772, 177] width 2 height 6
click at [759, 231] on link "Delete" at bounding box center [744, 228] width 67 height 17
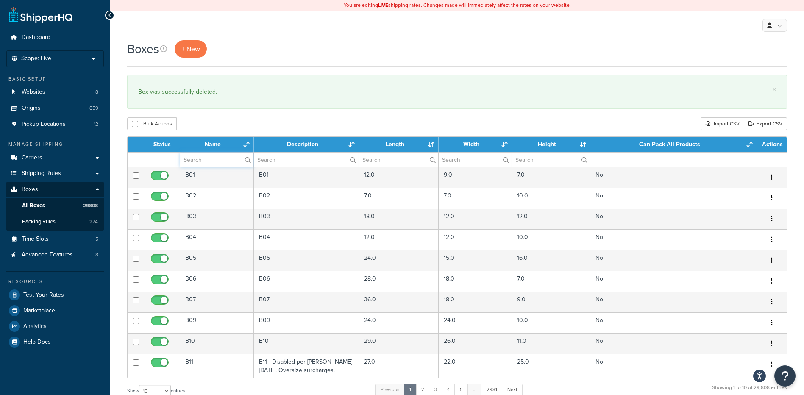
click at [200, 158] on input "text" at bounding box center [216, 160] width 73 height 14
paste input "63B3HT"
type input "63B3HT"
click at [216, 117] on div "Bulk Actions Duplicate [GEOGRAPHIC_DATA] Import CSV Export CSV" at bounding box center [457, 123] width 660 height 13
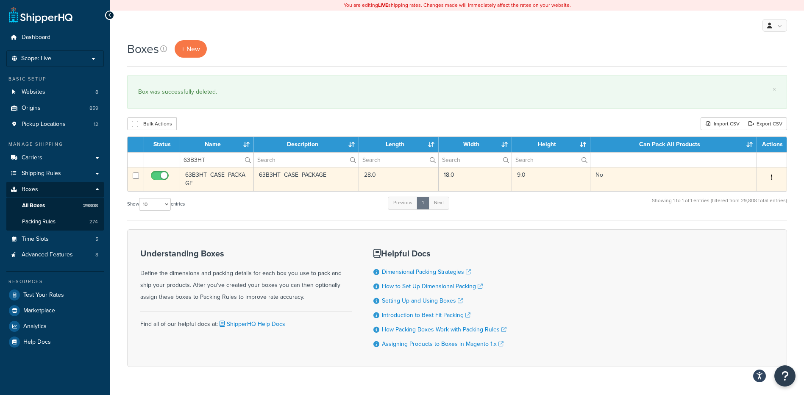
click at [772, 178] on icon "button" at bounding box center [772, 177] width 2 height 6
click at [745, 226] on link "Delete" at bounding box center [744, 228] width 67 height 17
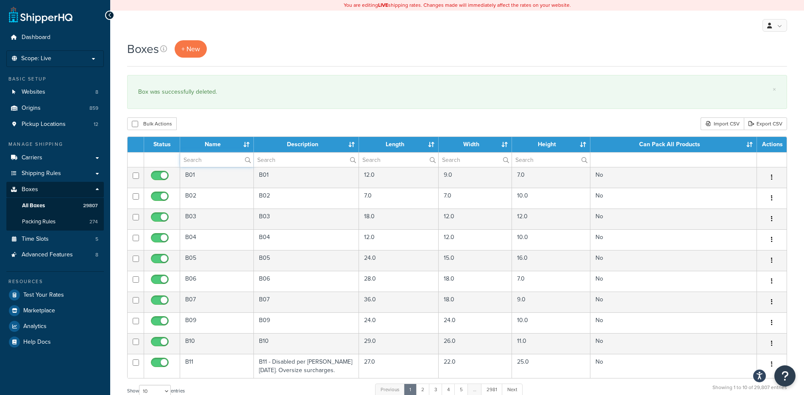
click at [193, 157] on input "text" at bounding box center [216, 160] width 73 height 14
paste input "67W42F"
type input "67W42F"
click at [219, 120] on div "Bulk Actions Duplicate [GEOGRAPHIC_DATA] Import CSV Export CSV" at bounding box center [457, 123] width 660 height 13
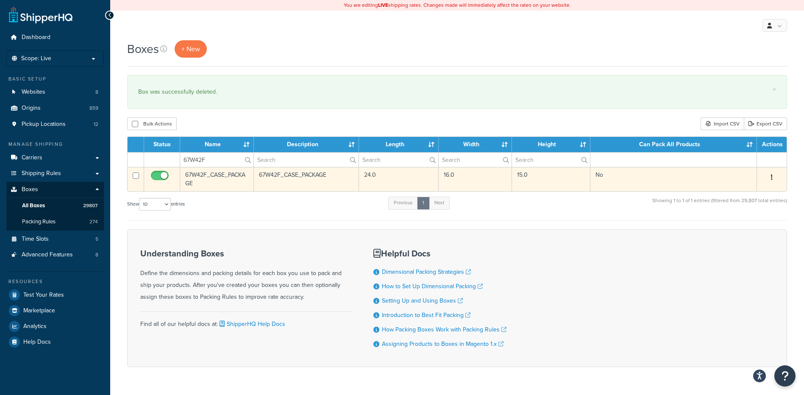
click at [773, 177] on button "button" at bounding box center [772, 178] width 12 height 14
click at [745, 232] on link "Delete" at bounding box center [744, 228] width 67 height 17
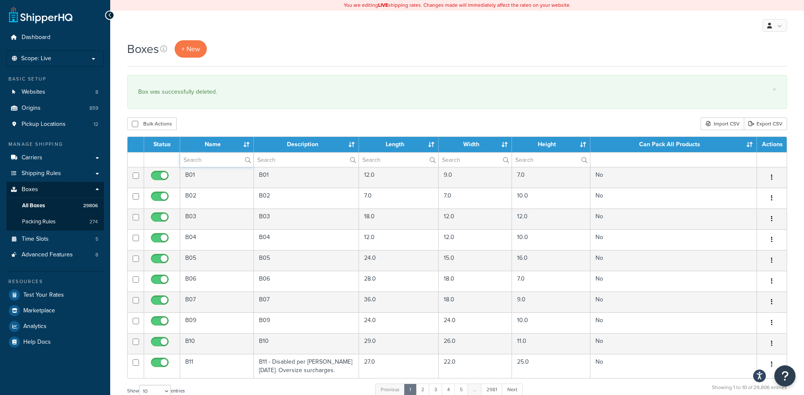
click at [216, 157] on input "text" at bounding box center [216, 160] width 73 height 14
paste input "67W53F"
type input "67W53F"
click at [228, 124] on div "Bulk Actions Duplicate [GEOGRAPHIC_DATA] Import CSV Export CSV" at bounding box center [457, 123] width 660 height 13
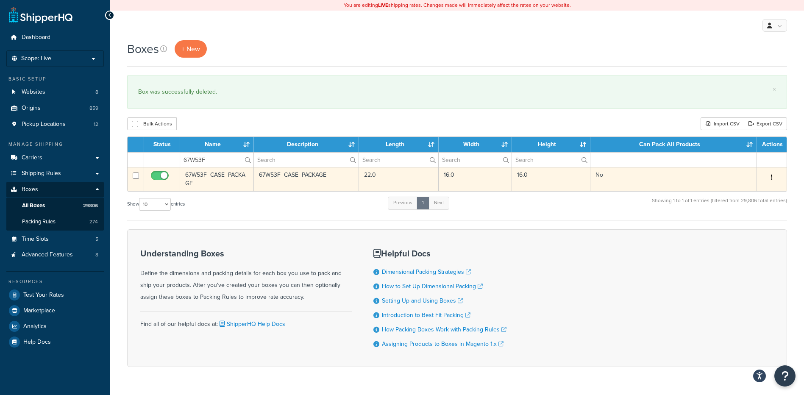
click at [776, 179] on button "button" at bounding box center [772, 178] width 12 height 14
click at [757, 230] on link "Delete" at bounding box center [744, 228] width 67 height 17
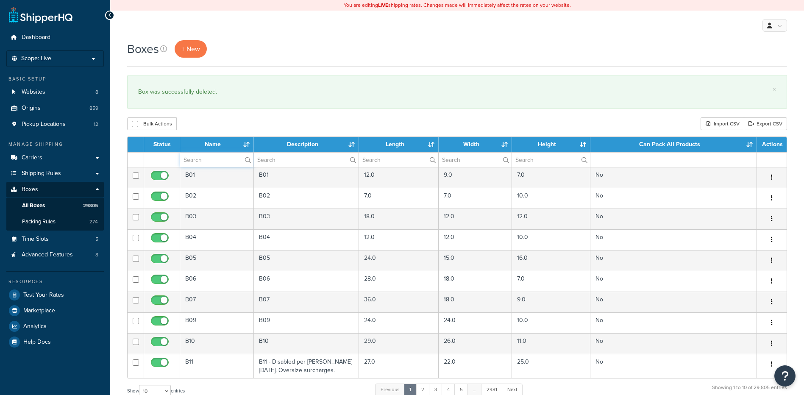
click at [198, 158] on input "text" at bounding box center [216, 160] width 73 height 14
paste input "68B21C"
type input "68B21C"
click at [232, 129] on div "Bulk Actions Duplicate Delete Import CSV Export CSV" at bounding box center [457, 123] width 660 height 13
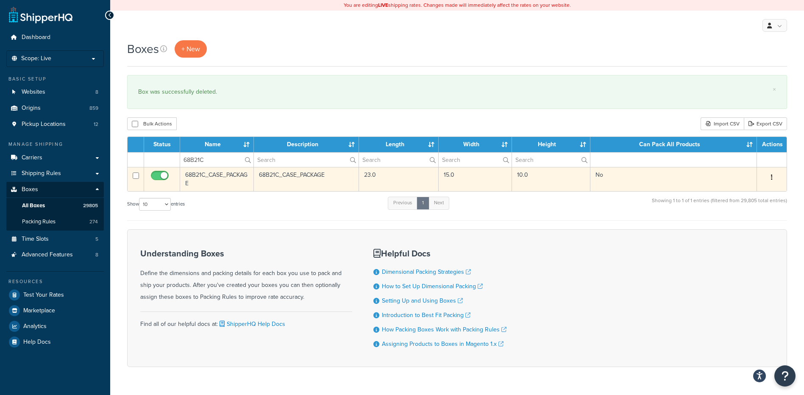
click at [771, 174] on icon "button" at bounding box center [772, 177] width 2 height 6
click at [756, 224] on link "Delete" at bounding box center [744, 228] width 67 height 17
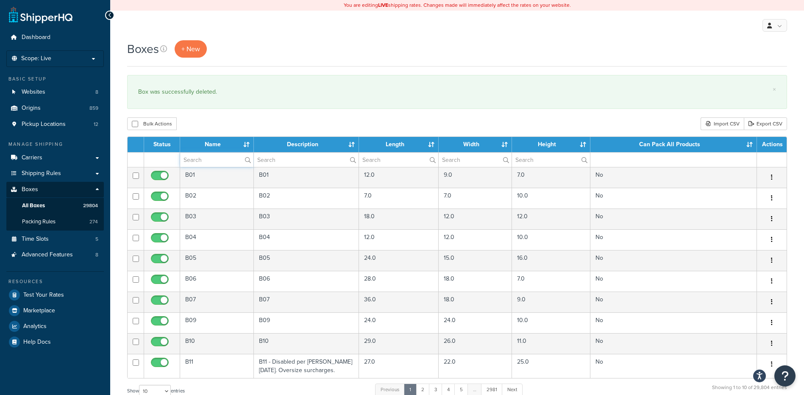
click at [193, 160] on input "text" at bounding box center [216, 160] width 73 height 14
paste input "68B64E"
type input "68B64E"
click at [211, 111] on div "Boxes + New × Box was successfully deleted. Bulk Actions Duplicate [GEOGRAPHIC_…" at bounding box center [457, 312] width 694 height 544
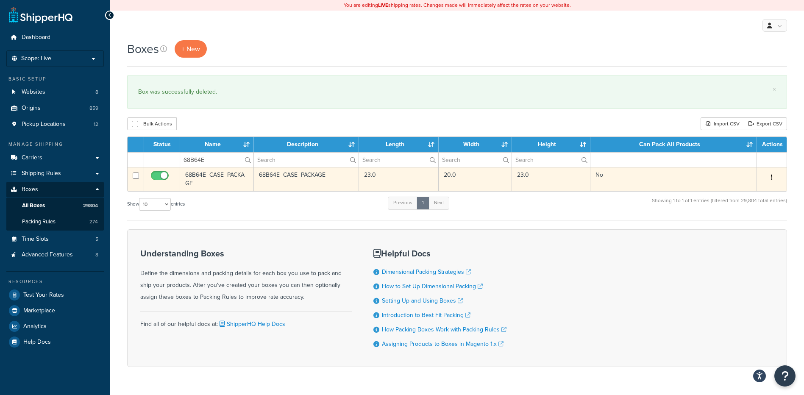
click at [769, 180] on button "button" at bounding box center [772, 178] width 12 height 14
click at [741, 227] on link "Delete" at bounding box center [744, 228] width 67 height 17
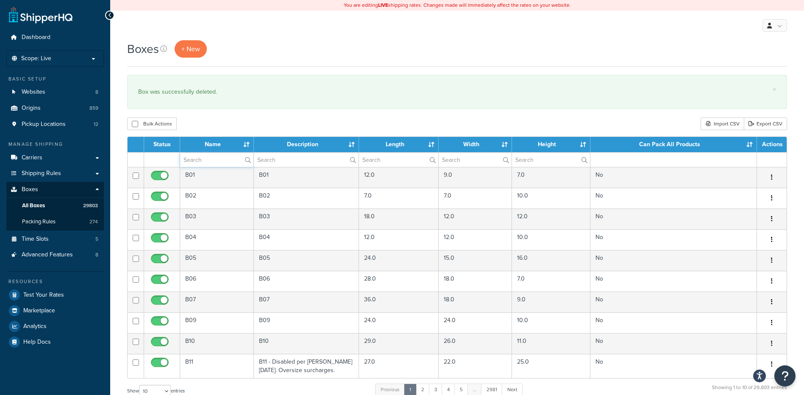
click at [220, 162] on input "text" at bounding box center [216, 160] width 73 height 14
paste input "68BNCF"
type input "68BNCF"
click at [258, 115] on div "Boxes + New × Box was successfully deleted. Bulk Actions Duplicate Delete Impor…" at bounding box center [457, 312] width 694 height 544
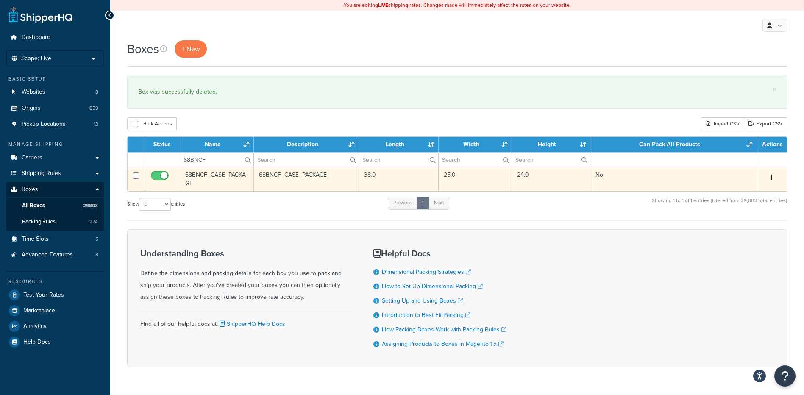
click at [770, 175] on button "button" at bounding box center [772, 178] width 12 height 14
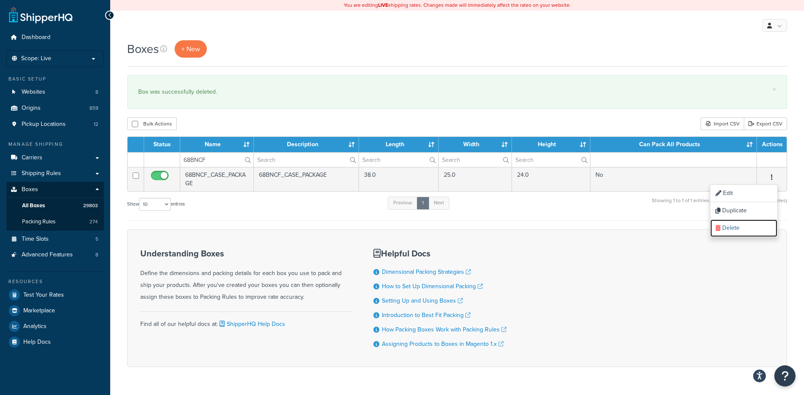
click at [745, 232] on link "Delete" at bounding box center [744, 228] width 67 height 17
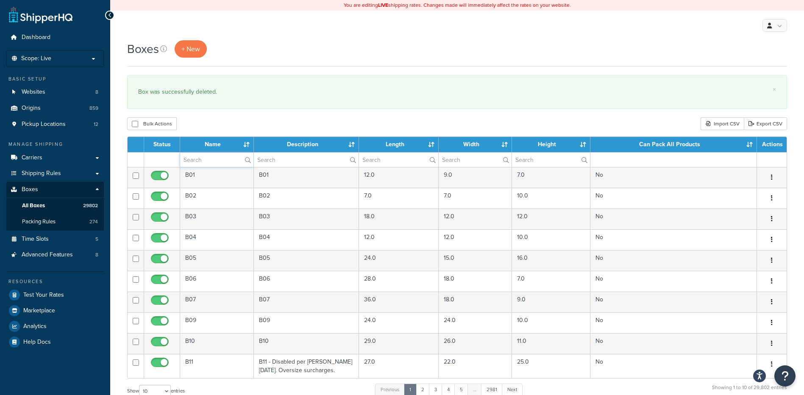
click at [204, 159] on input "text" at bounding box center [216, 160] width 73 height 14
paste input "68W21G"
type input "68W21G"
click at [246, 128] on div "Bulk Actions Duplicate [GEOGRAPHIC_DATA] Import CSV Export CSV" at bounding box center [457, 123] width 660 height 13
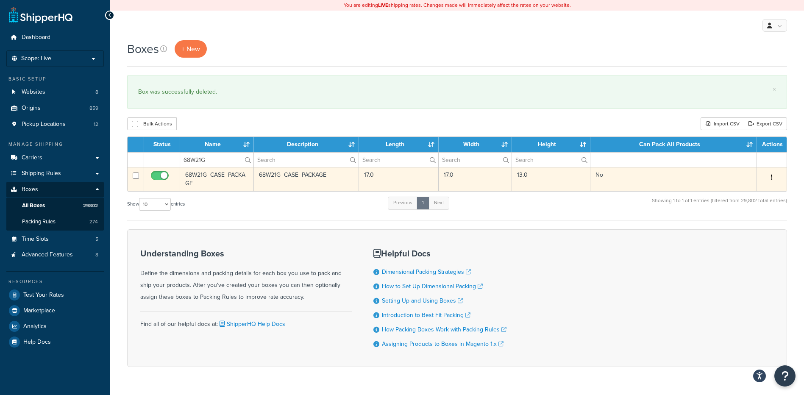
click at [774, 179] on button "button" at bounding box center [772, 178] width 12 height 14
click at [759, 225] on link "Delete" at bounding box center [744, 228] width 67 height 17
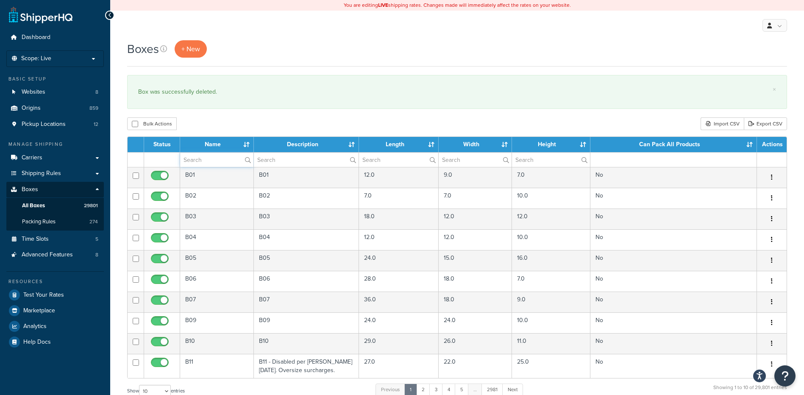
click at [190, 162] on input "text" at bounding box center [216, 160] width 73 height 14
paste input "68W24V"
type input "68W24V"
click at [212, 117] on div "Boxes + New × Box was successfully deleted. Bulk Actions Duplicate [GEOGRAPHIC_…" at bounding box center [457, 312] width 694 height 544
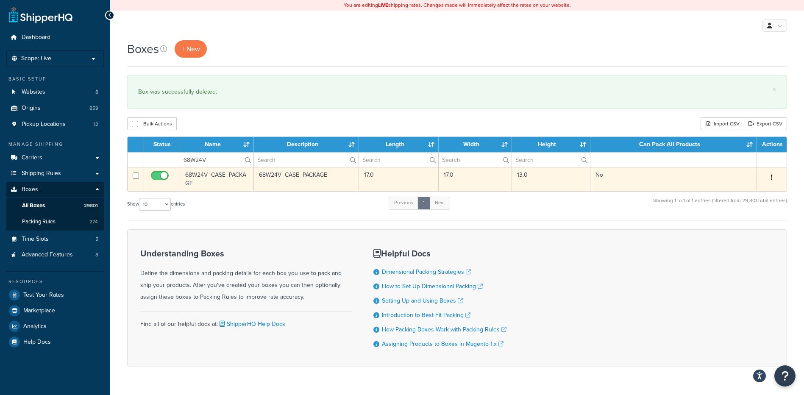
click at [771, 177] on button "button" at bounding box center [772, 178] width 12 height 14
click at [743, 224] on link "Delete" at bounding box center [744, 228] width 67 height 17
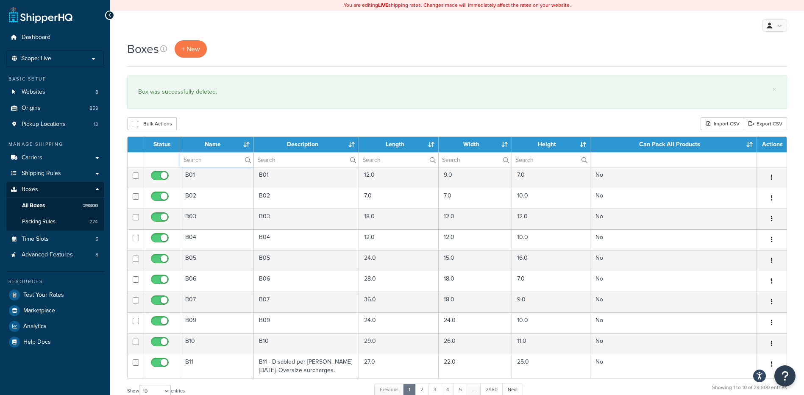
click at [218, 159] on input "text" at bounding box center [216, 160] width 73 height 14
paste input "68W25H"
type input "68W25H"
click at [240, 111] on div "Boxes + New × Box was successfully deleted. Bulk Actions Duplicate [GEOGRAPHIC_…" at bounding box center [457, 312] width 694 height 544
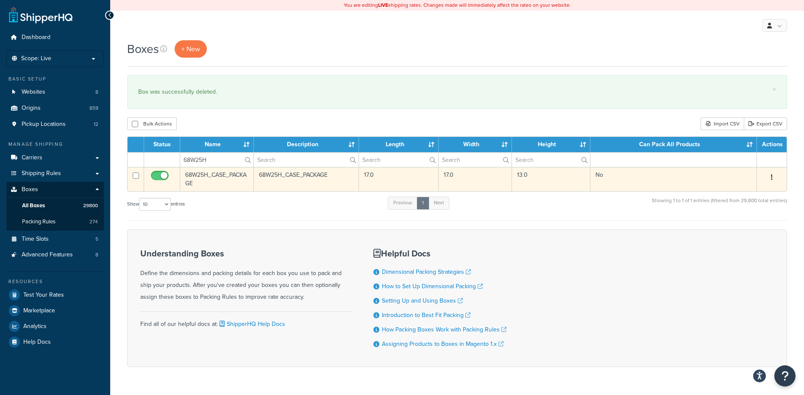
click at [773, 177] on icon "button" at bounding box center [772, 177] width 2 height 6
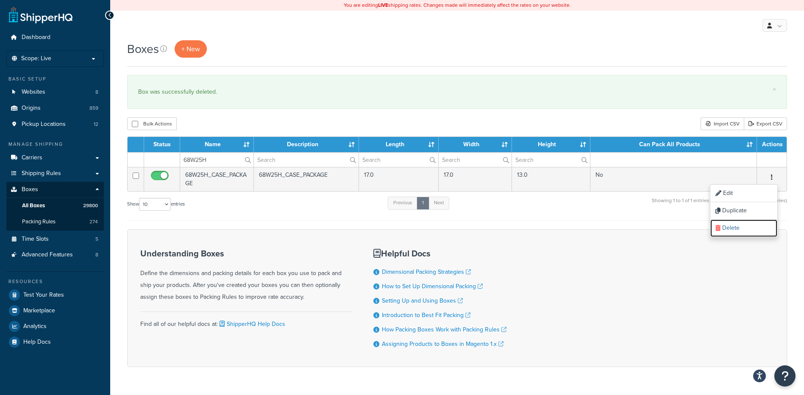
click at [743, 229] on link "Delete" at bounding box center [744, 228] width 67 height 17
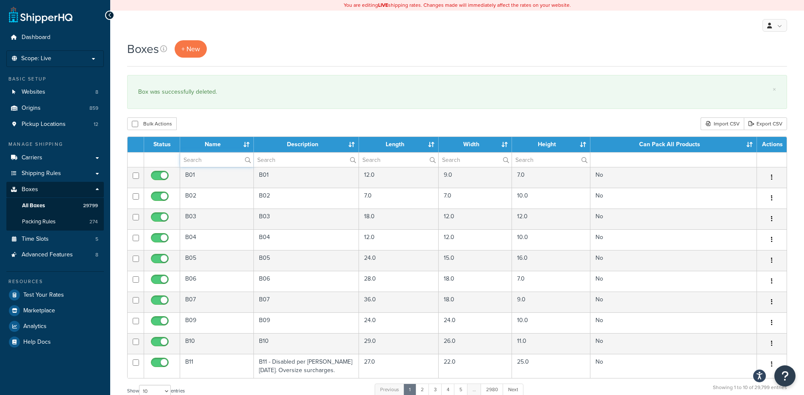
click at [203, 153] on input "text" at bounding box center [216, 160] width 73 height 14
paste input "68W40L"
type input "68W40L"
click at [250, 128] on div "Bulk Actions Duplicate [GEOGRAPHIC_DATA] Import CSV Export CSV" at bounding box center [457, 123] width 660 height 13
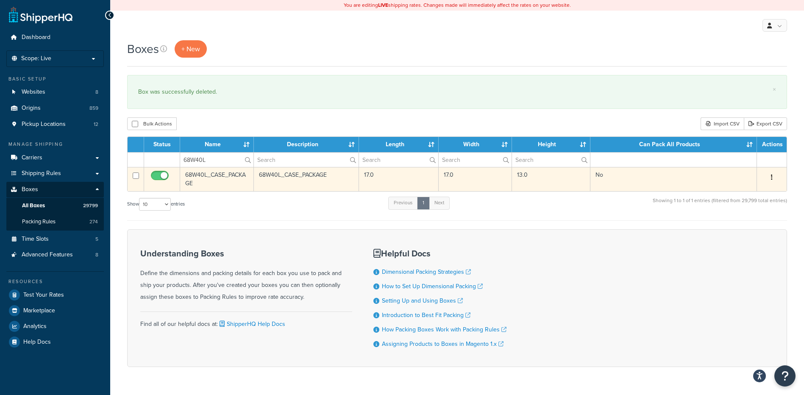
click at [771, 177] on icon "button" at bounding box center [772, 177] width 2 height 6
click at [731, 233] on link "Delete" at bounding box center [744, 228] width 67 height 17
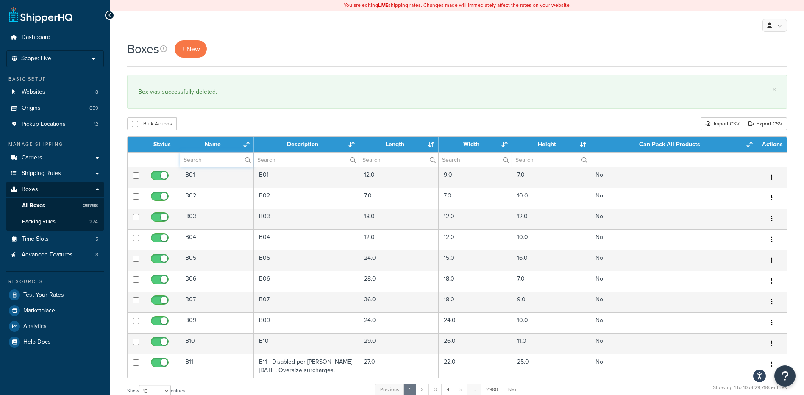
paste input "68WWF6"
click at [200, 157] on input "text" at bounding box center [216, 160] width 73 height 14
type input "68WWF6"
click at [201, 128] on div "Bulk Actions Duplicate Delete Import CSV Export CSV" at bounding box center [457, 123] width 660 height 13
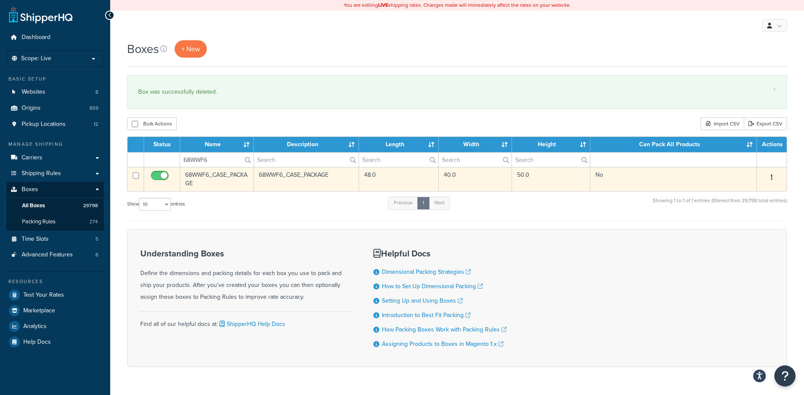
click at [771, 175] on button "button" at bounding box center [772, 178] width 12 height 14
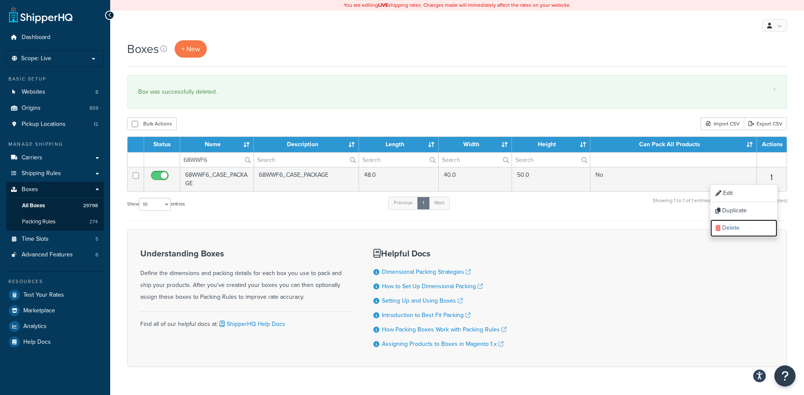
click at [738, 226] on link "Delete" at bounding box center [744, 228] width 67 height 17
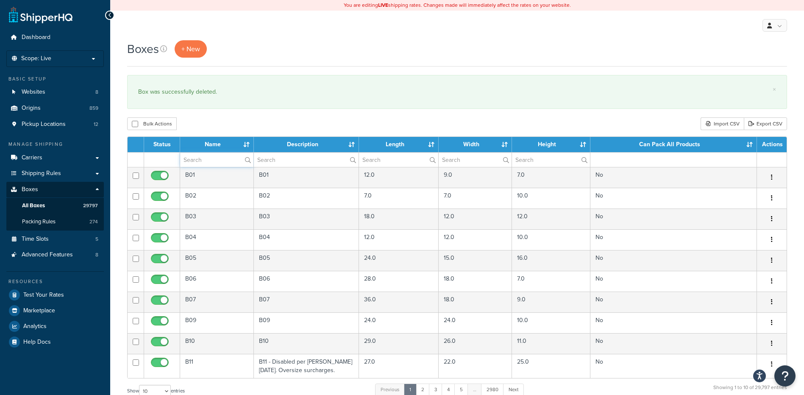
click at [209, 165] on input "text" at bounding box center [216, 160] width 73 height 14
paste input "81B82V"
type input "81B82V"
click at [238, 118] on div "Bulk Actions Duplicate [GEOGRAPHIC_DATA] Import CSV Export CSV" at bounding box center [457, 123] width 660 height 13
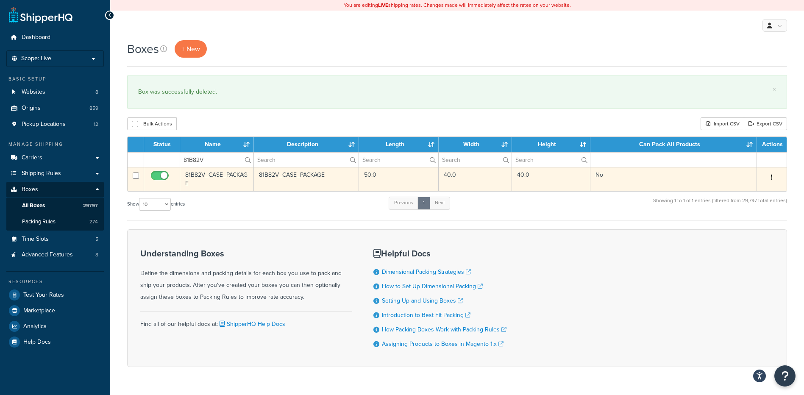
click at [772, 176] on icon "button" at bounding box center [772, 177] width 2 height 6
click at [735, 232] on link "Delete" at bounding box center [744, 228] width 67 height 17
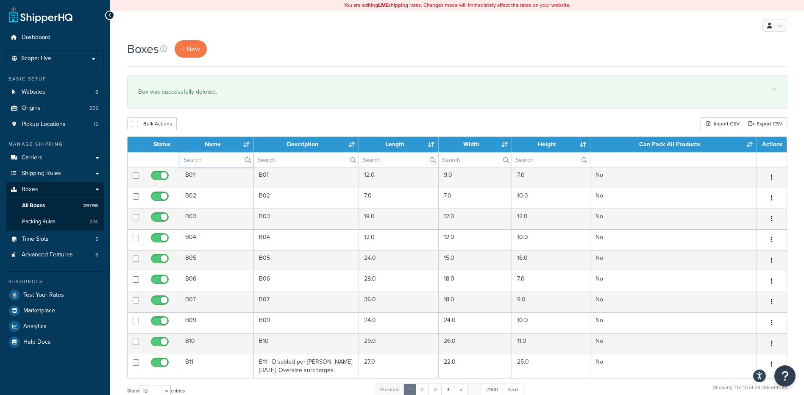
click input "text"
paste input "81B82V"
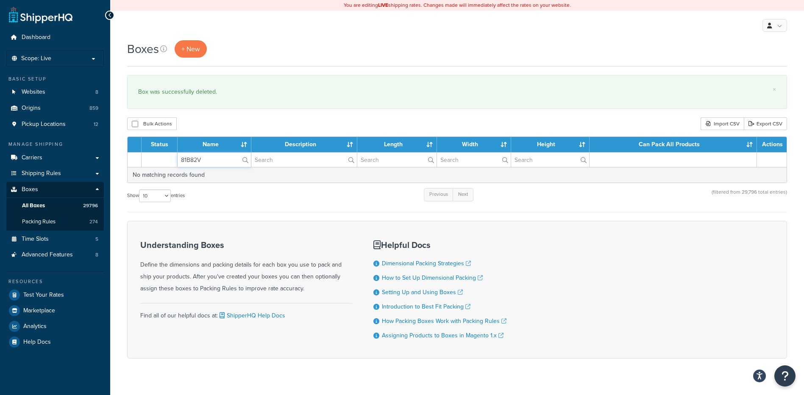
drag, startPoint x: 225, startPoint y: 162, endPoint x: 154, endPoint y: 148, distance: 72.6
click table "Status Name Description Length Width Height Can Pack All Products Actions 81B82…"
paste input "W325"
type input "81W325"
click div "Boxes + New × Box was successfully deleted. Bulk Actions Duplicate Delete Impor…"
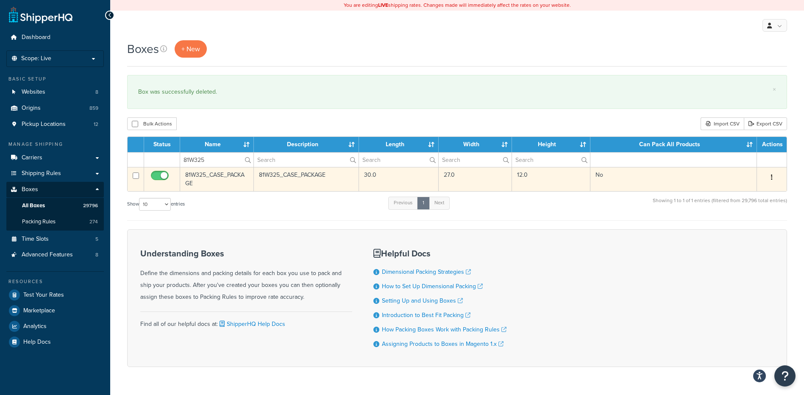
click button "button"
click link "Delete"
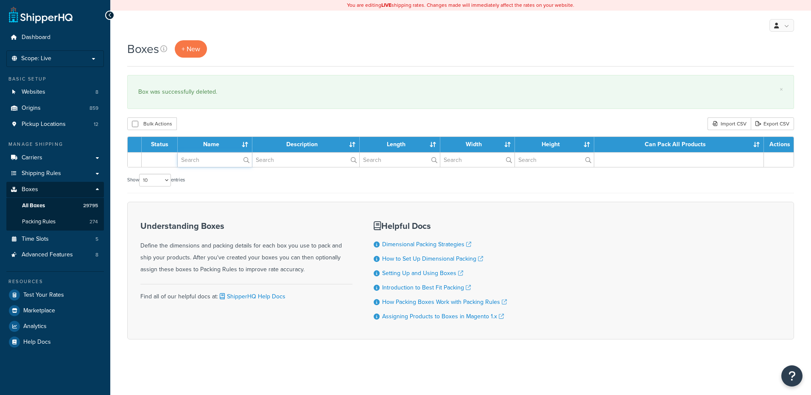
drag, startPoint x: 0, startPoint y: 0, endPoint x: 196, endPoint y: 160, distance: 253.5
click at [196, 160] on input "text" at bounding box center [215, 160] width 74 height 14
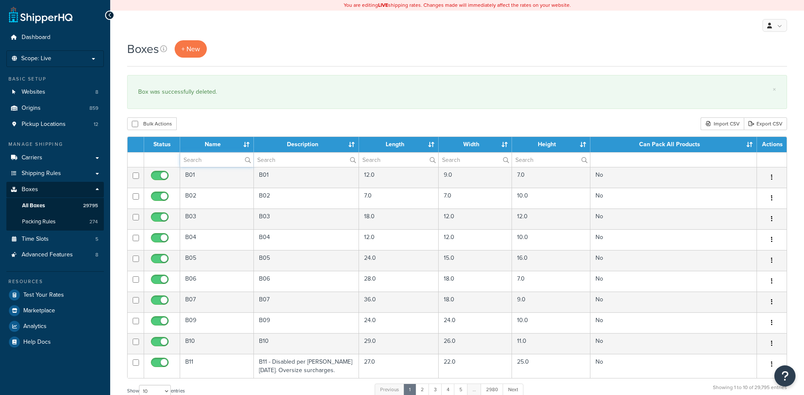
paste input "21WHT2"
type input "21WHT2"
click at [218, 116] on div "Boxes + New × Box was successfully deleted. Bulk Actions Duplicate Delete Impor…" at bounding box center [457, 312] width 694 height 544
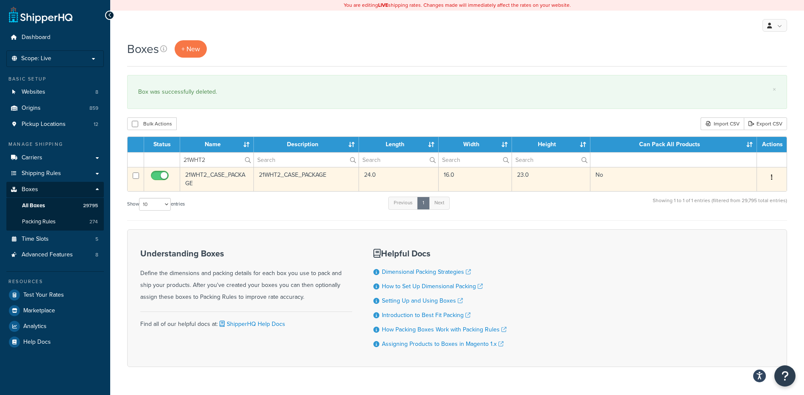
click at [775, 180] on button "button" at bounding box center [772, 178] width 12 height 14
click at [747, 225] on link "Delete" at bounding box center [744, 228] width 67 height 17
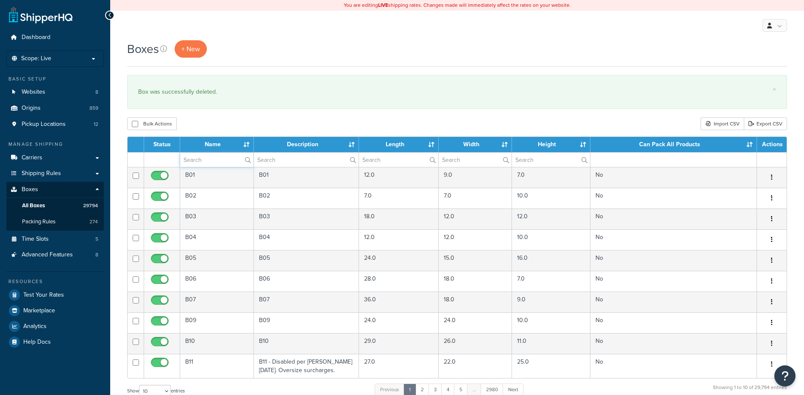
click at [204, 163] on input "text" at bounding box center [216, 160] width 73 height 14
paste input "56BT4U"
type input "56BT4U"
click at [240, 121] on div "Bulk Actions Duplicate [GEOGRAPHIC_DATA] Import CSV Export CSV" at bounding box center [457, 123] width 660 height 13
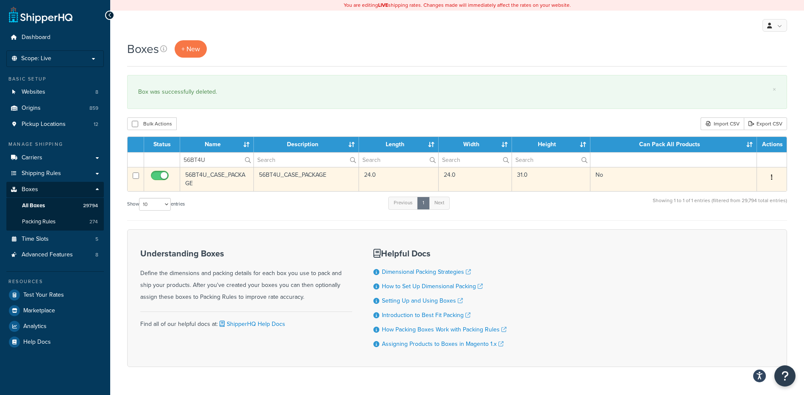
click at [771, 176] on icon "button" at bounding box center [772, 177] width 2 height 6
click at [744, 227] on link "Delete" at bounding box center [744, 228] width 67 height 17
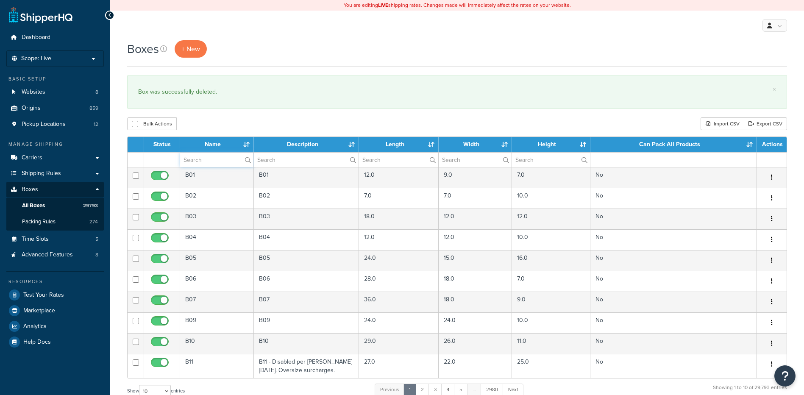
drag, startPoint x: 0, startPoint y: 0, endPoint x: 207, endPoint y: 162, distance: 263.1
click at [207, 162] on input "text" at bounding box center [216, 160] width 73 height 14
paste input "21WZY1"
type input "21WZY1"
click at [242, 118] on div "Bulk Actions Duplicate Delete Import CSV Export CSV" at bounding box center [457, 123] width 660 height 13
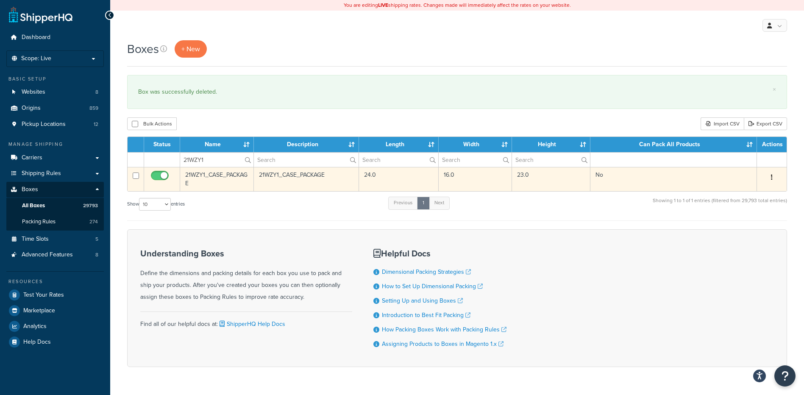
click at [773, 180] on button "button" at bounding box center [772, 178] width 12 height 14
click at [742, 230] on link "Delete" at bounding box center [744, 228] width 67 height 17
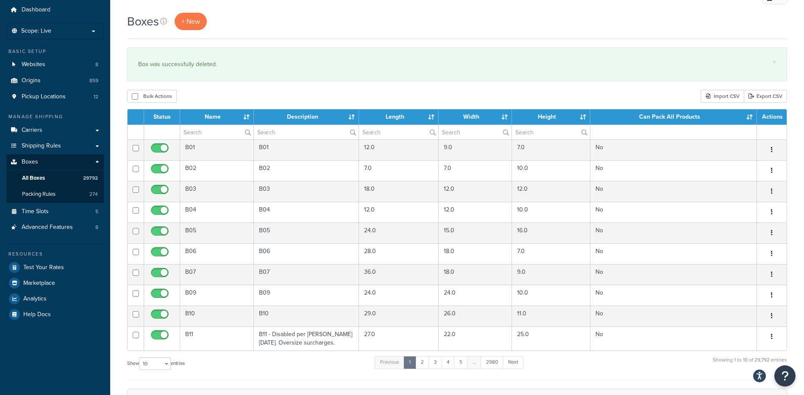
scroll to position [42, 0]
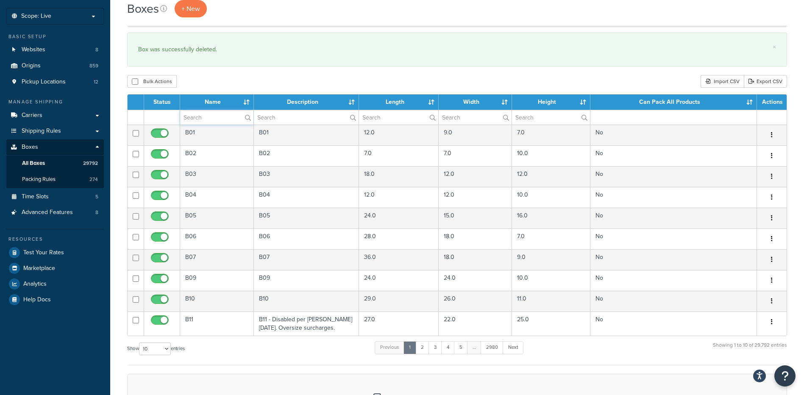
click at [204, 113] on input "text" at bounding box center [216, 117] width 73 height 14
paste input "21W267"
type input "21W267"
click at [254, 81] on div "Bulk Actions Duplicate [GEOGRAPHIC_DATA] Import CSV Export CSV" at bounding box center [457, 81] width 660 height 13
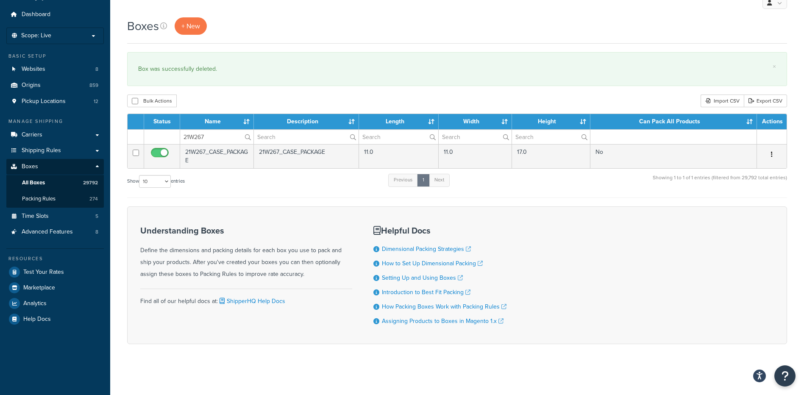
scroll to position [23, 0]
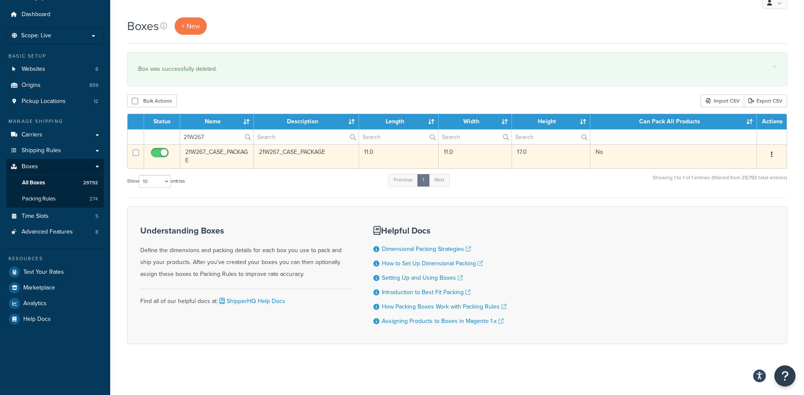
click at [772, 154] on icon "button" at bounding box center [772, 154] width 2 height 6
click at [745, 204] on link "Delete" at bounding box center [744, 205] width 67 height 17
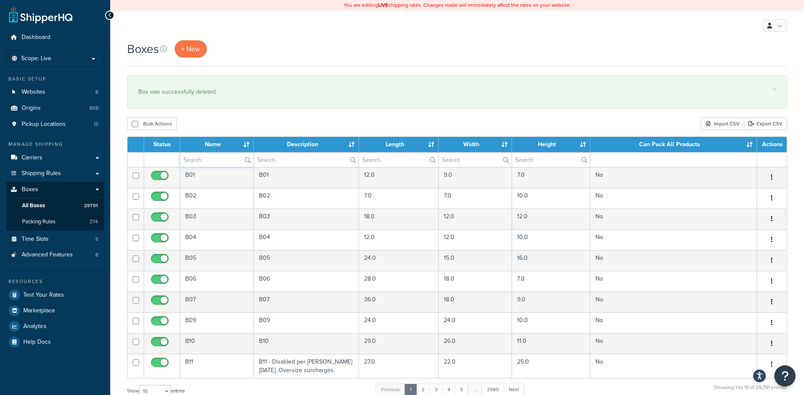
click at [212, 162] on input "text" at bounding box center [216, 160] width 73 height 14
paste input "21W268"
type input "21W268"
click at [247, 115] on div "Boxes + New × Box was successfully deleted. Bulk Actions Duplicate Delete Impor…" at bounding box center [457, 312] width 694 height 544
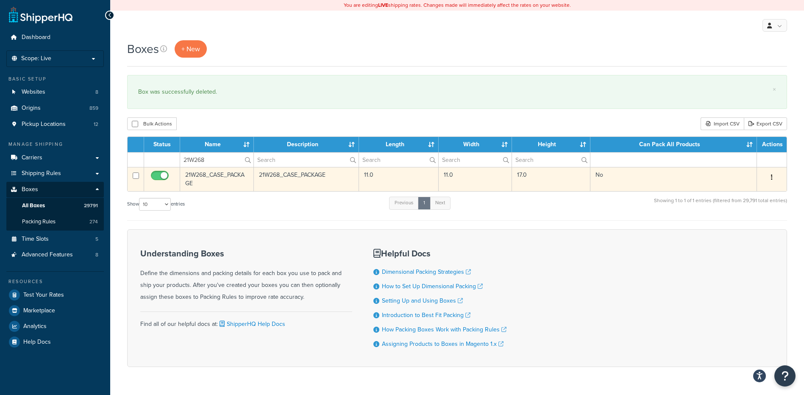
click at [770, 174] on button "button" at bounding box center [772, 178] width 12 height 14
click at [743, 235] on link "Delete" at bounding box center [744, 228] width 67 height 17
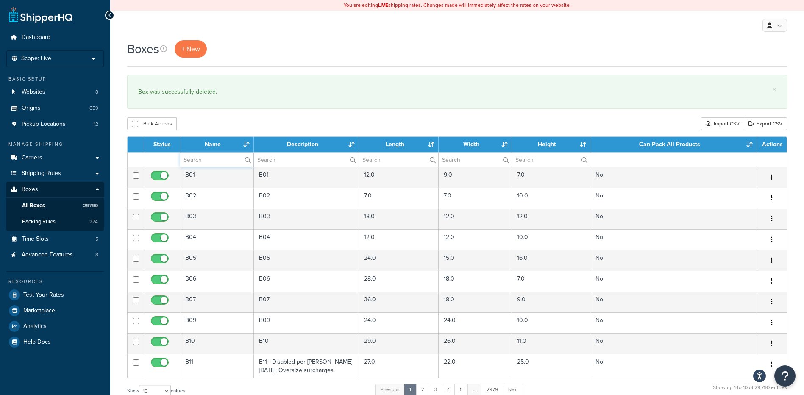
paste input "21WZY2"
click at [202, 159] on input "text" at bounding box center [216, 160] width 73 height 14
type input "21WZY2"
click at [208, 122] on div "Bulk Actions Duplicate [GEOGRAPHIC_DATA] Import CSV Export CSV" at bounding box center [457, 123] width 660 height 13
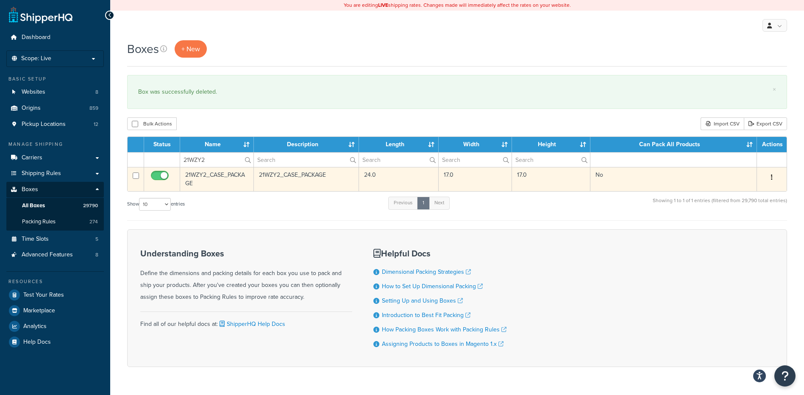
click at [772, 170] on td "Edit Duplicate Delete" at bounding box center [772, 179] width 30 height 24
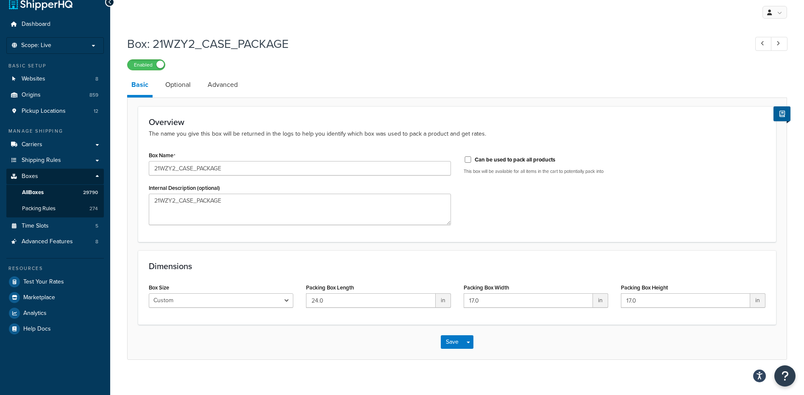
scroll to position [20, 0]
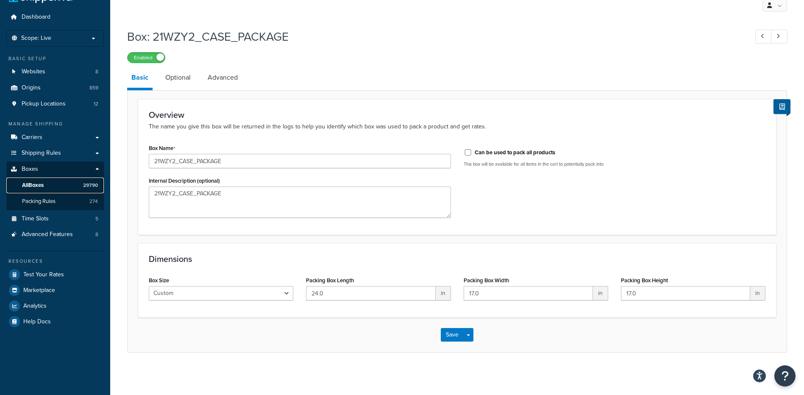
click at [44, 185] on span "All Boxes" at bounding box center [33, 185] width 22 height 7
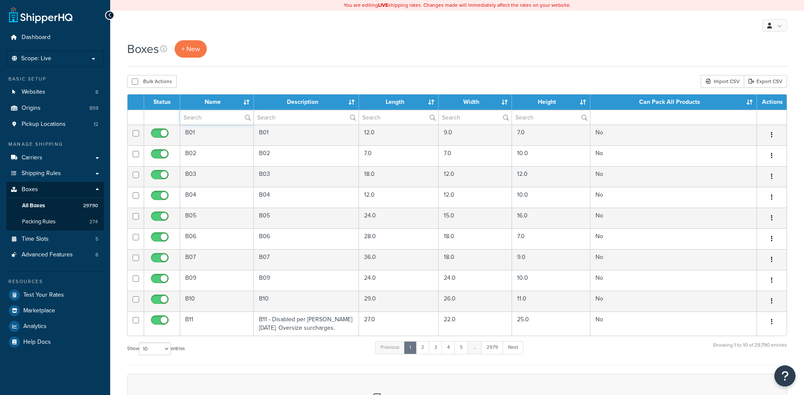
drag, startPoint x: 193, startPoint y: 118, endPoint x: 197, endPoint y: 118, distance: 4.7
click at [193, 118] on input "text" at bounding box center [216, 117] width 73 height 14
paste input "21WZY2"
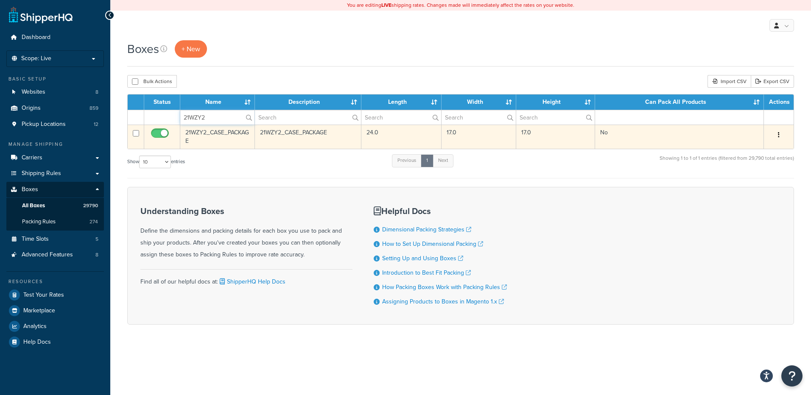
type input "21WZY2"
click at [779, 137] on icon "button" at bounding box center [779, 135] width 2 height 6
click at [750, 190] on link "Delete" at bounding box center [750, 185] width 67 height 17
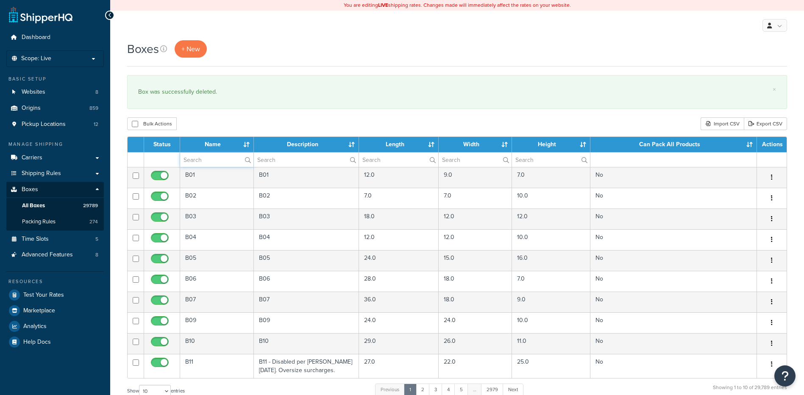
click at [198, 154] on input "text" at bounding box center [216, 160] width 73 height 14
paste input "21WZY3"
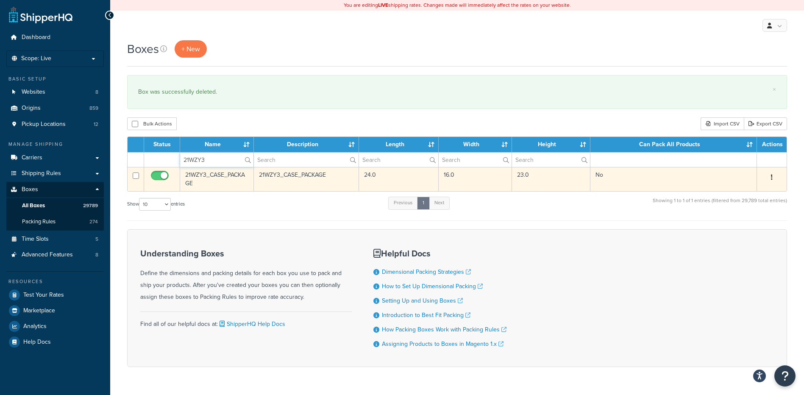
type input "21WZY3"
click at [770, 179] on button "button" at bounding box center [772, 178] width 12 height 14
click at [757, 223] on link "Delete" at bounding box center [744, 228] width 67 height 17
